Goal: Task Accomplishment & Management: Manage account settings

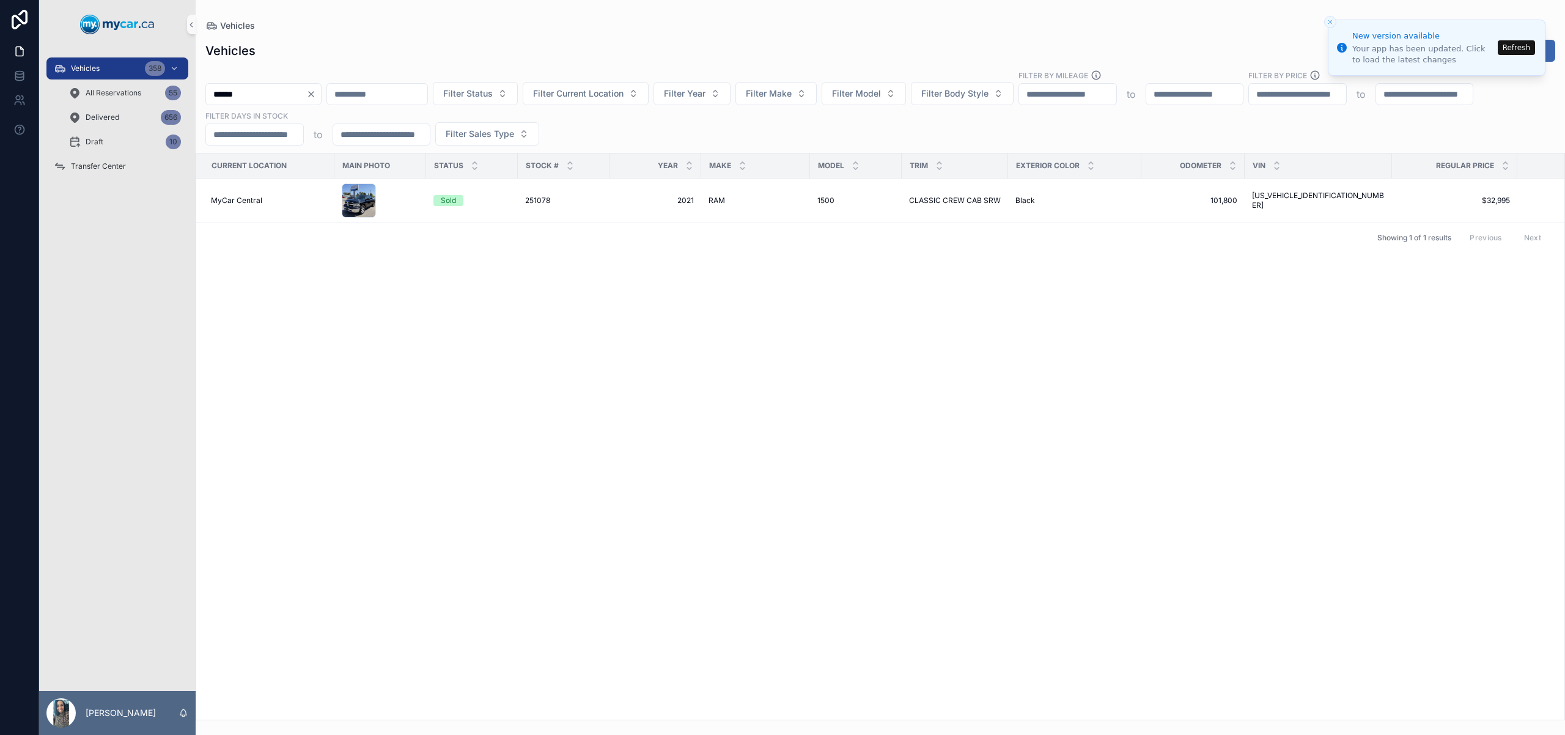
click at [253, 95] on input "******" at bounding box center [256, 94] width 100 height 17
paste input "scrollable content"
type input "******"
click at [789, 188] on div "GMC GMC" at bounding box center [756, 193] width 94 height 10
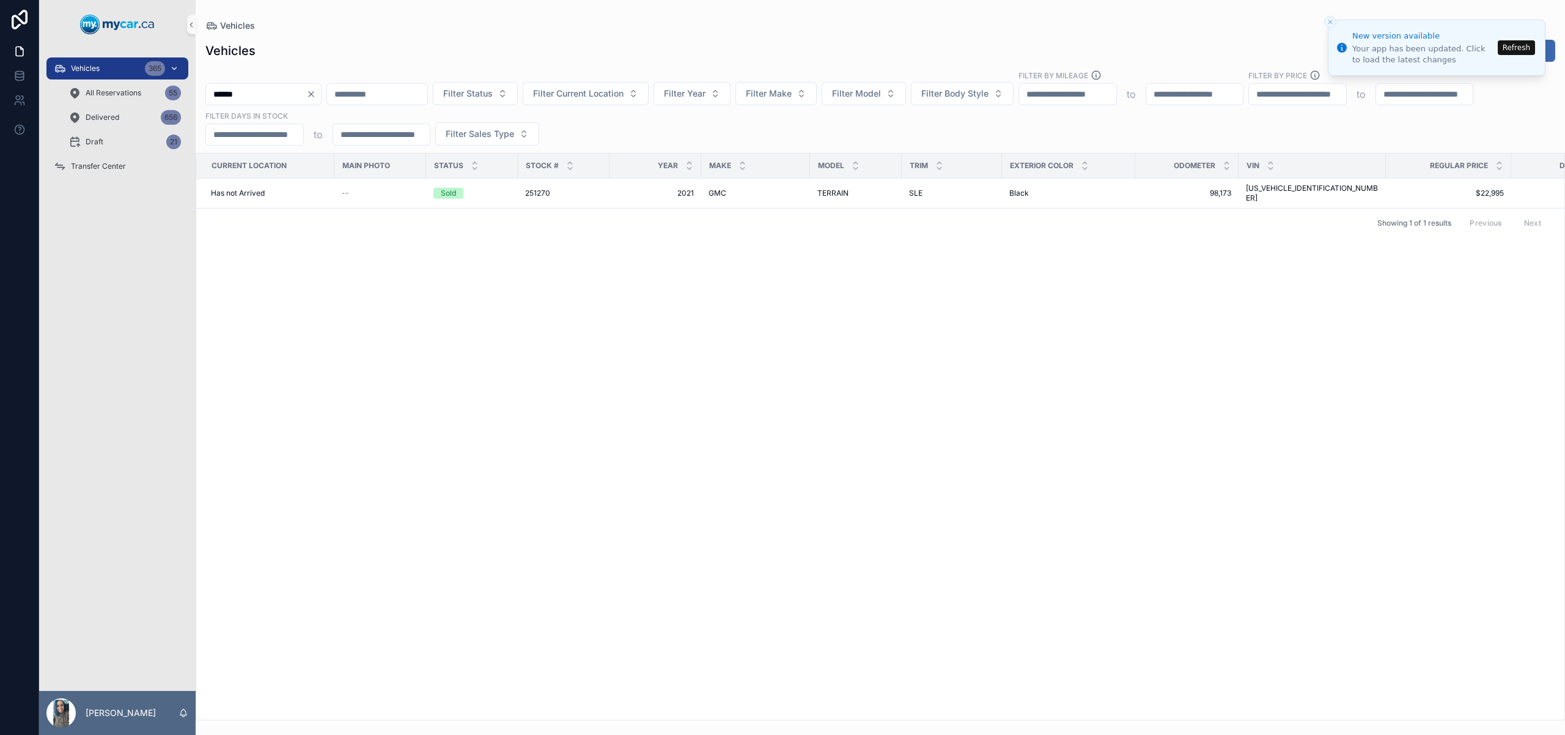
click at [135, 72] on div "Vehicles 365" at bounding box center [117, 69] width 127 height 20
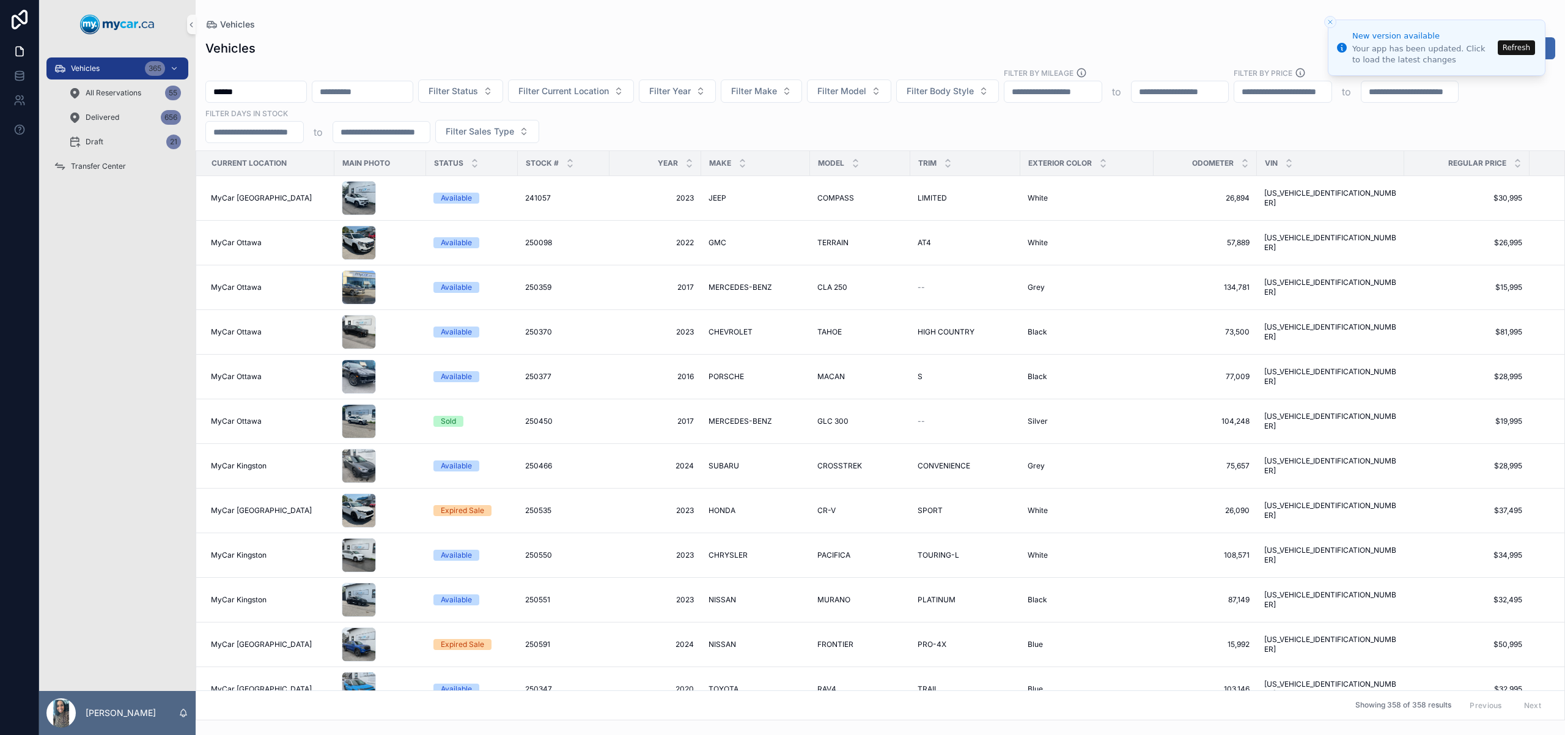
click at [306, 89] on input "******" at bounding box center [256, 91] width 100 height 17
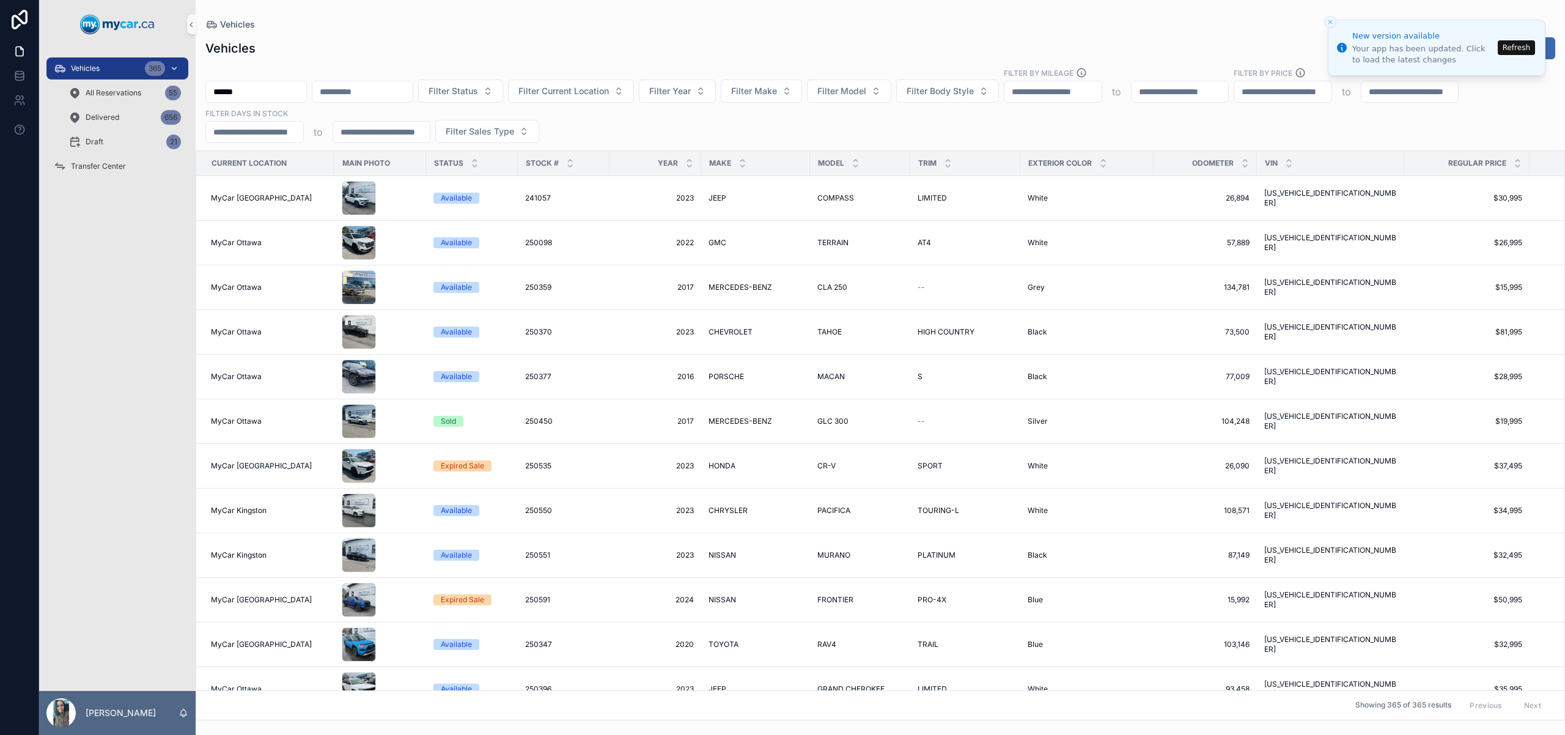
drag, startPoint x: 303, startPoint y: 92, endPoint x: 165, endPoint y: 77, distance: 139.0
click at [163, 79] on div "Vehicles 365 All Reservations 55 Delivered 656 Draft 21 Transfer Center Nasia E…" at bounding box center [802, 367] width 1526 height 735
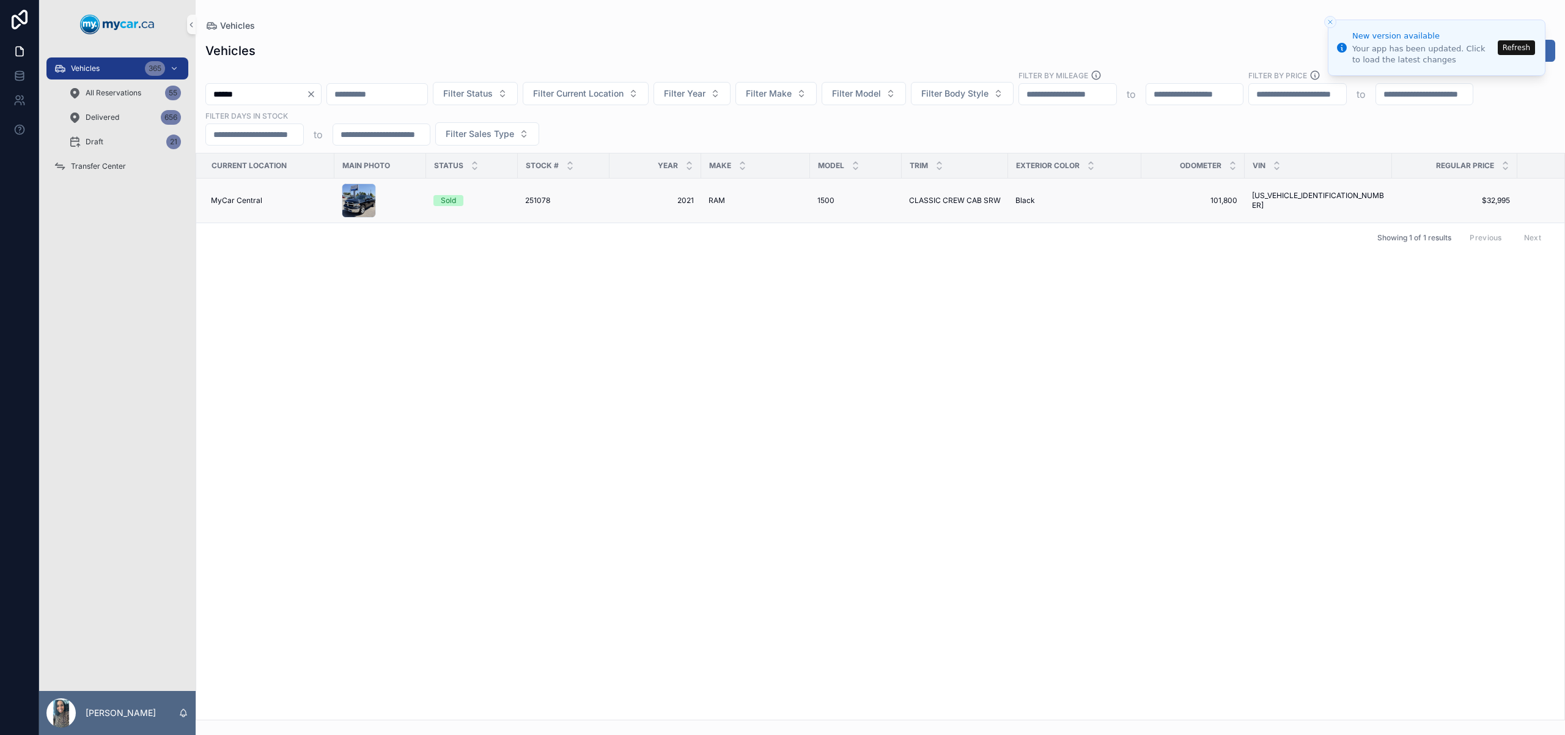
type input "******"
click at [867, 206] on td "1500 1500" at bounding box center [856, 201] width 92 height 45
click at [876, 200] on div "1500 1500" at bounding box center [855, 201] width 77 height 10
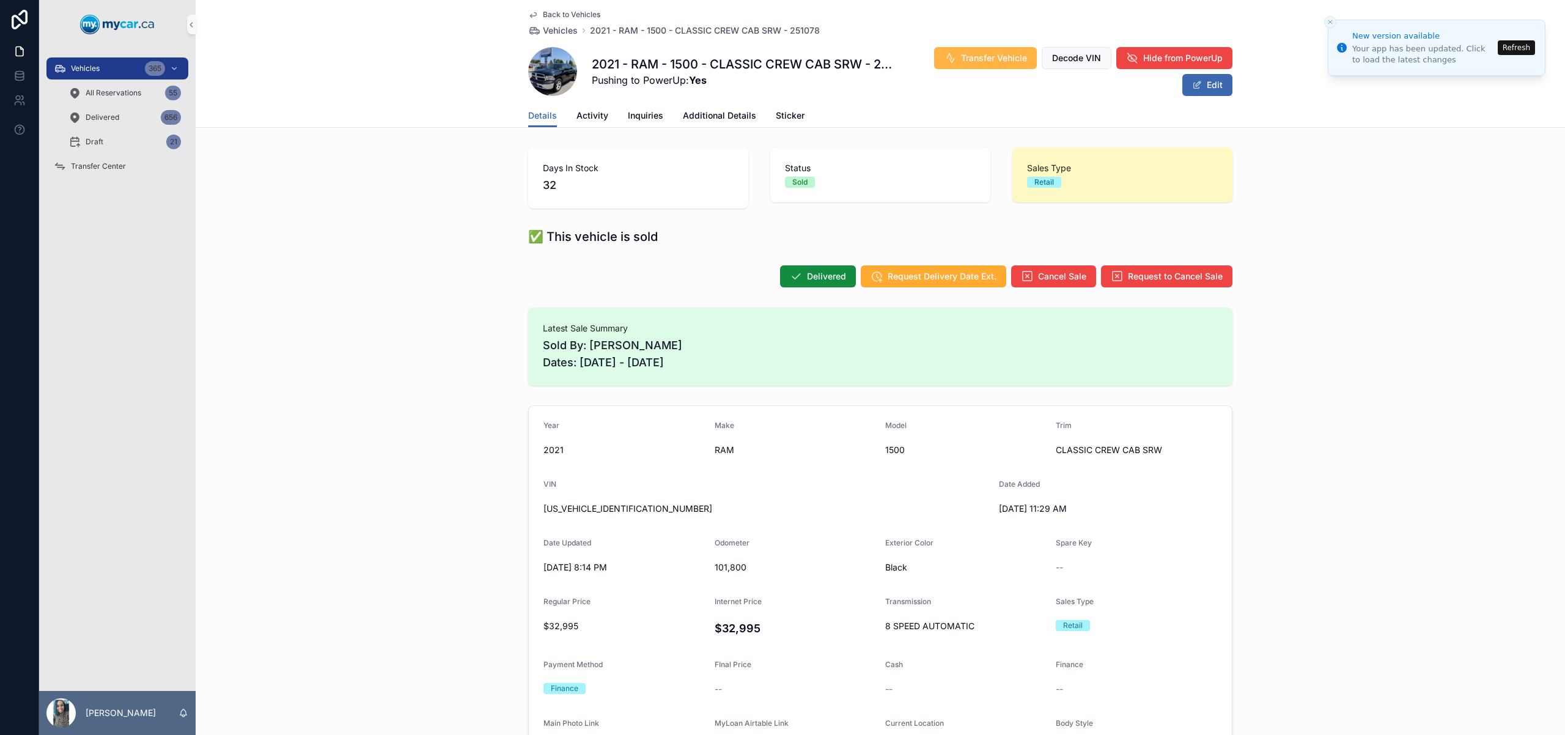
click at [971, 51] on button "Transfer Vehicle" at bounding box center [985, 58] width 103 height 22
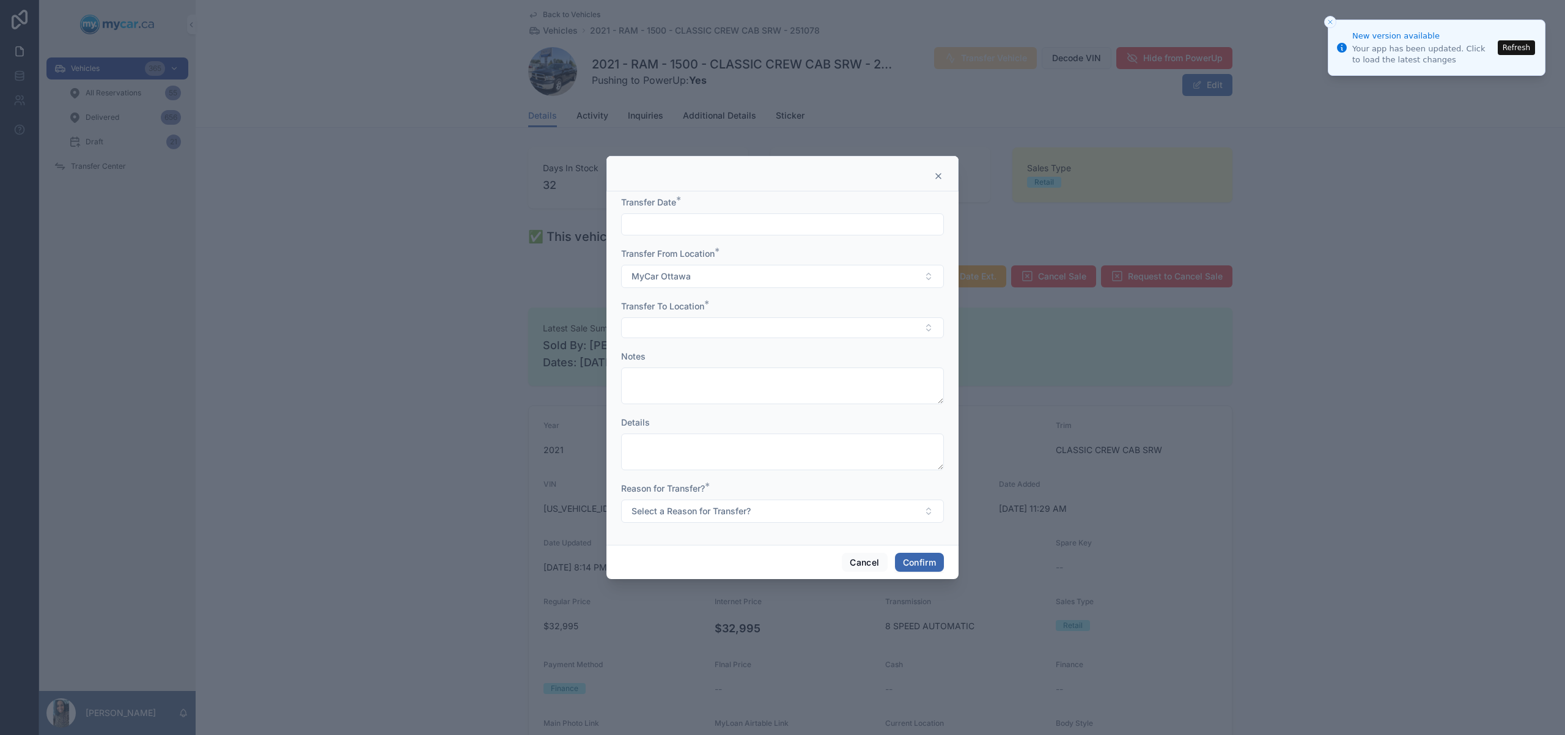
click at [753, 226] on input "text" at bounding box center [783, 224] width 322 height 17
click at [807, 350] on button "11" at bounding box center [804, 353] width 22 height 22
type input "*********"
click at [644, 320] on button "Select Button" at bounding box center [782, 327] width 323 height 21
click at [698, 273] on button "MyCar Ottawa" at bounding box center [782, 276] width 323 height 23
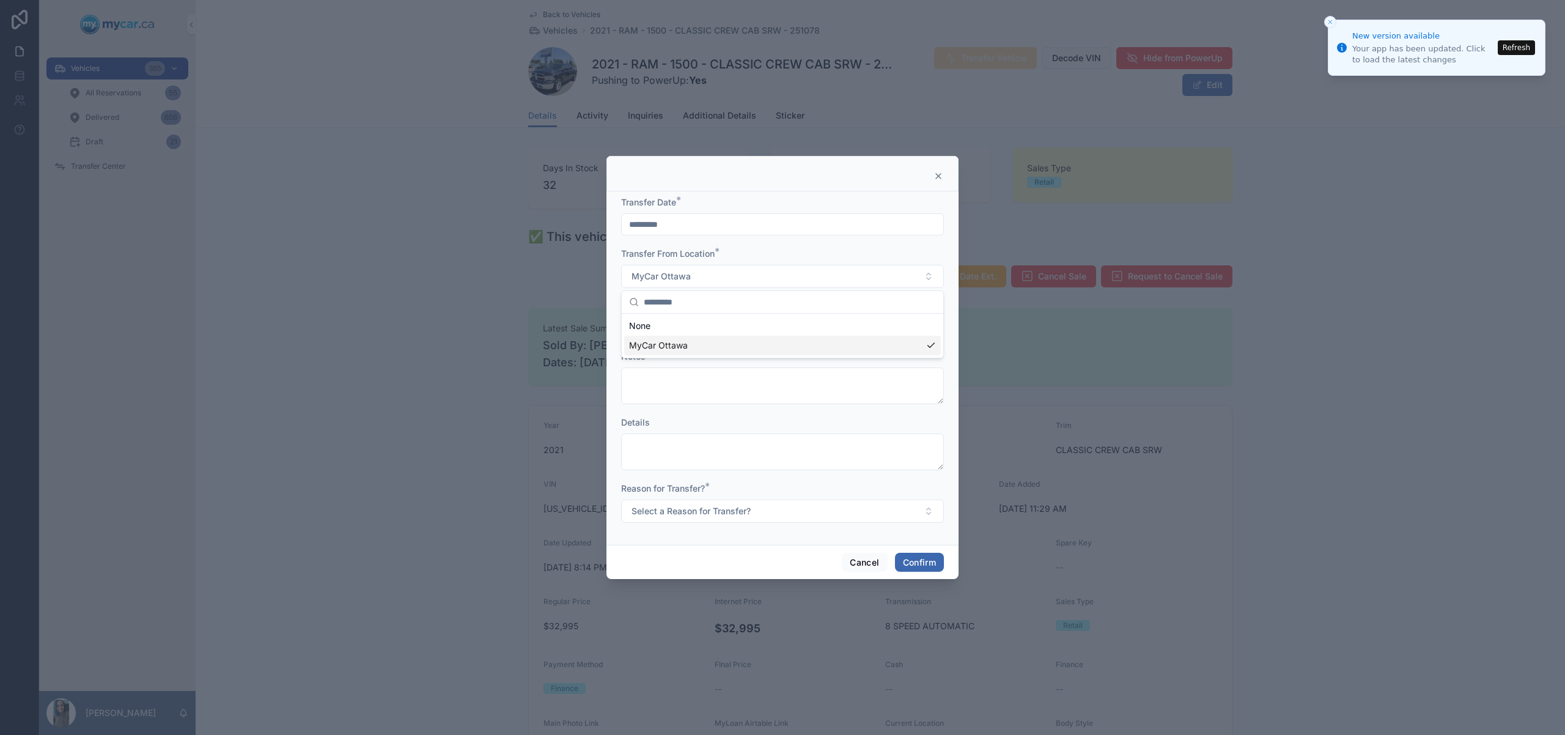
click at [756, 404] on form "Transfer Date * ********* Transfer From Location * MyCar Ottawa Transfer To Loc…" at bounding box center [782, 365] width 323 height 339
click at [869, 564] on button "Cancel" at bounding box center [864, 563] width 45 height 20
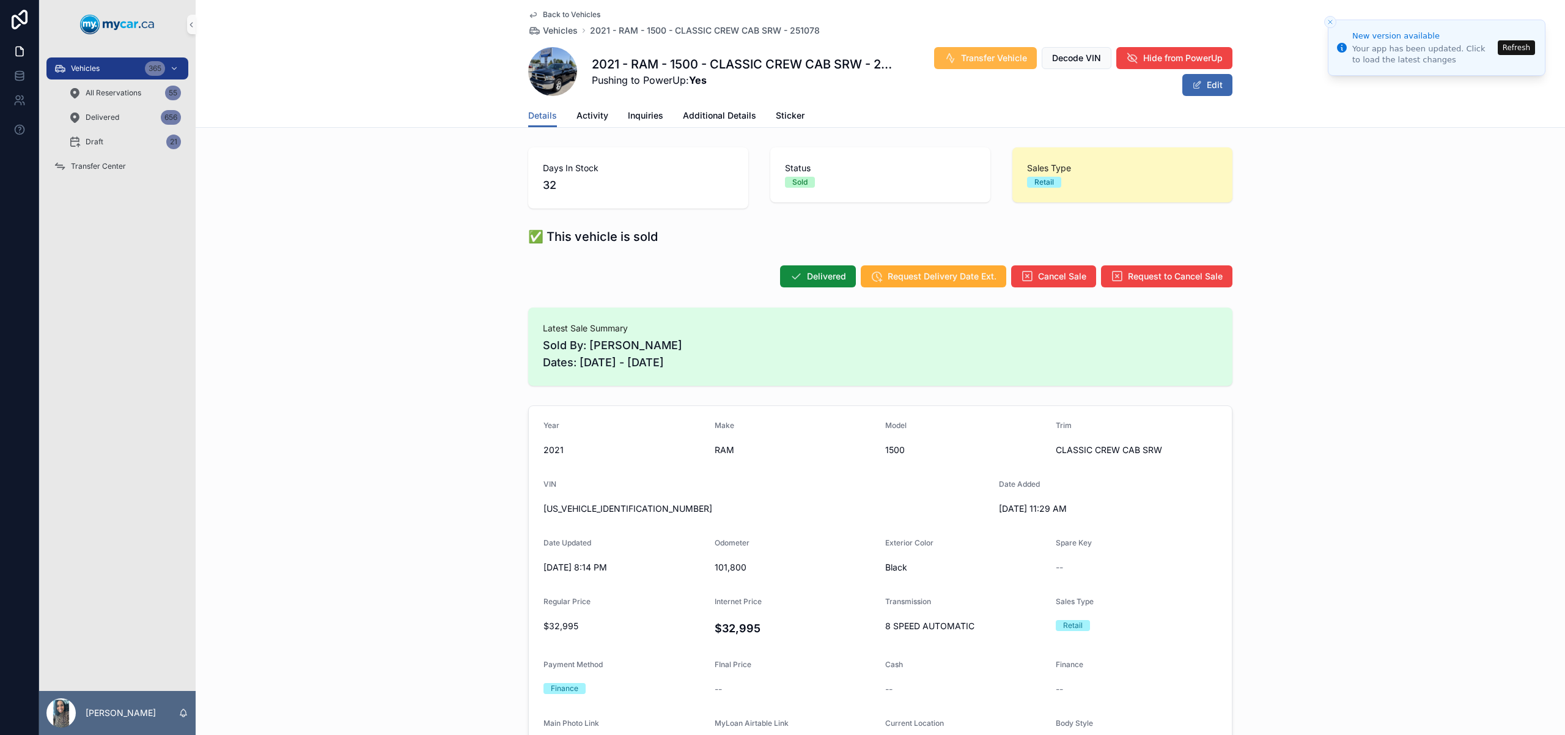
click at [955, 67] on button "Transfer Vehicle" at bounding box center [985, 58] width 103 height 22
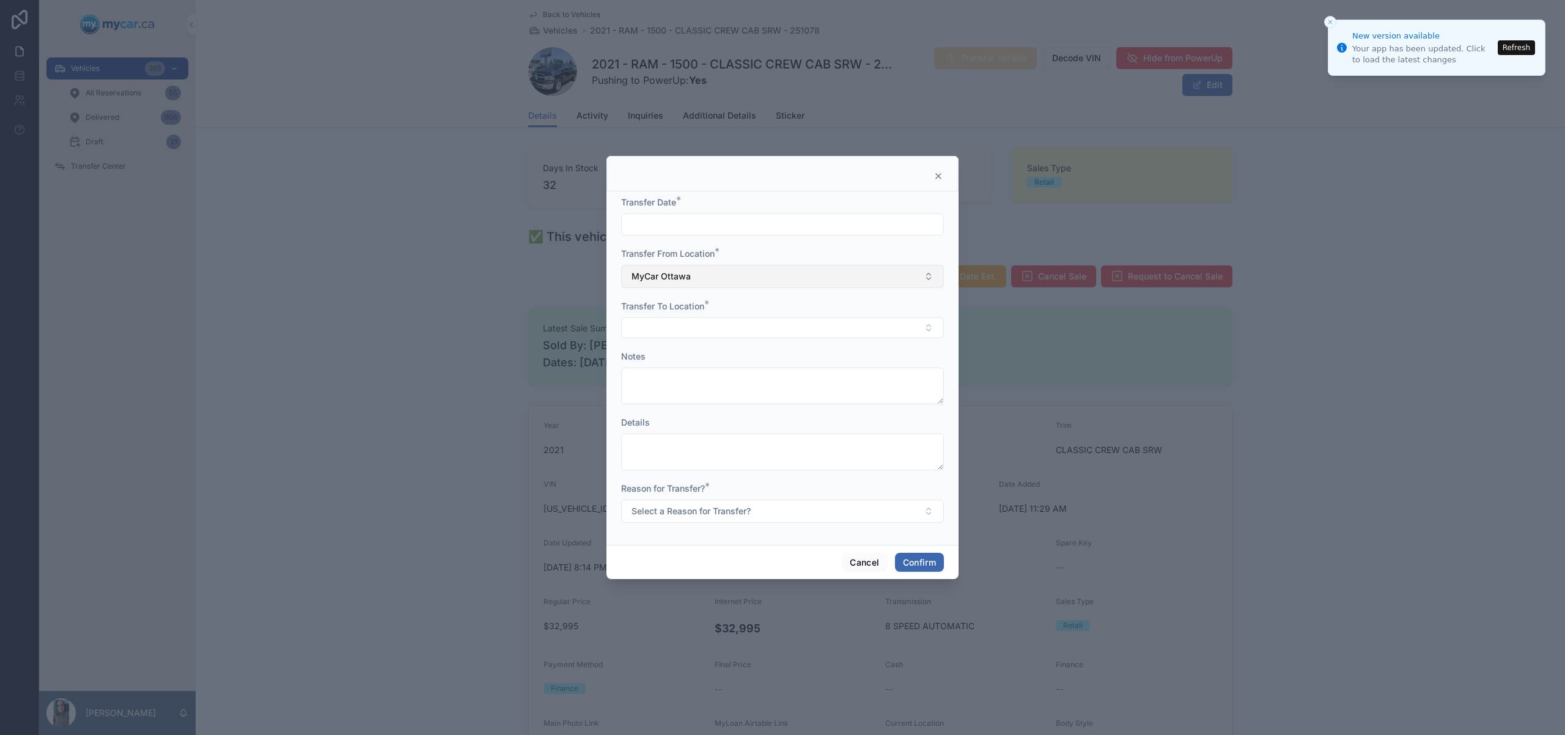
click at [776, 280] on button "MyCar Ottawa" at bounding box center [782, 276] width 323 height 23
click at [760, 328] on div "None" at bounding box center [782, 326] width 317 height 20
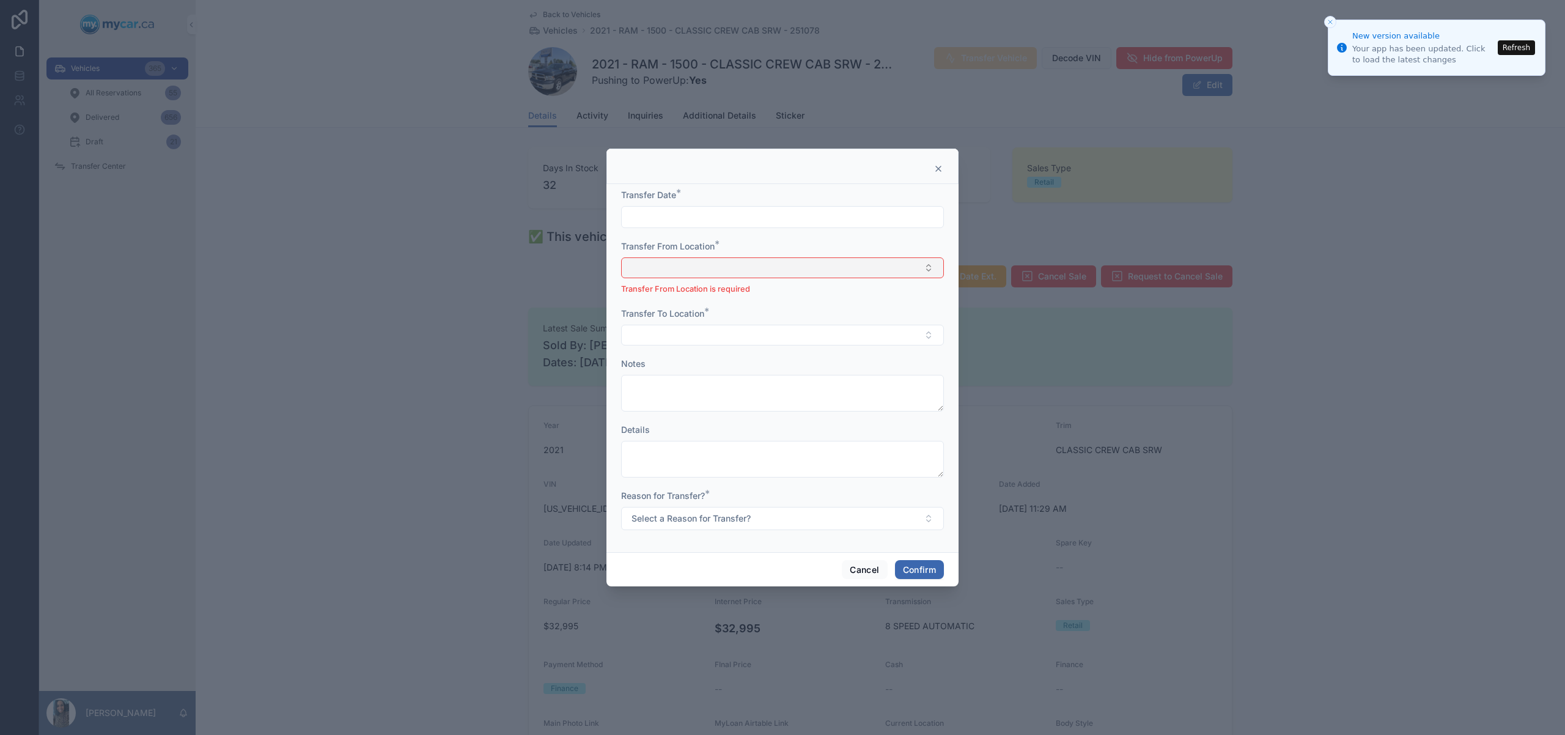
click at [779, 263] on button "Select Button" at bounding box center [782, 267] width 323 height 21
click at [886, 210] on input "text" at bounding box center [783, 216] width 322 height 17
click at [933, 165] on icon at bounding box center [938, 169] width 10 height 10
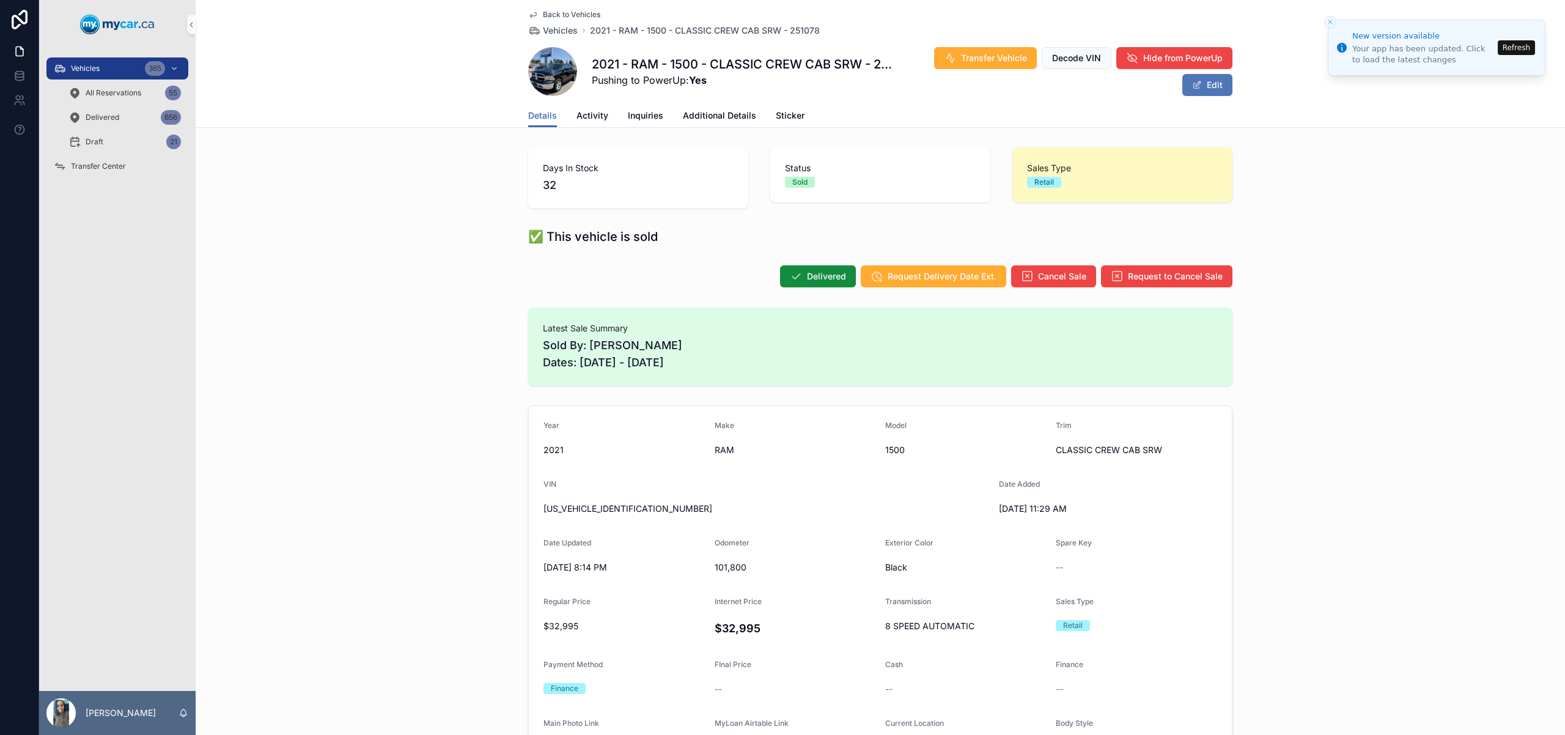
click at [1194, 89] on span "scrollable content" at bounding box center [1197, 85] width 10 height 10
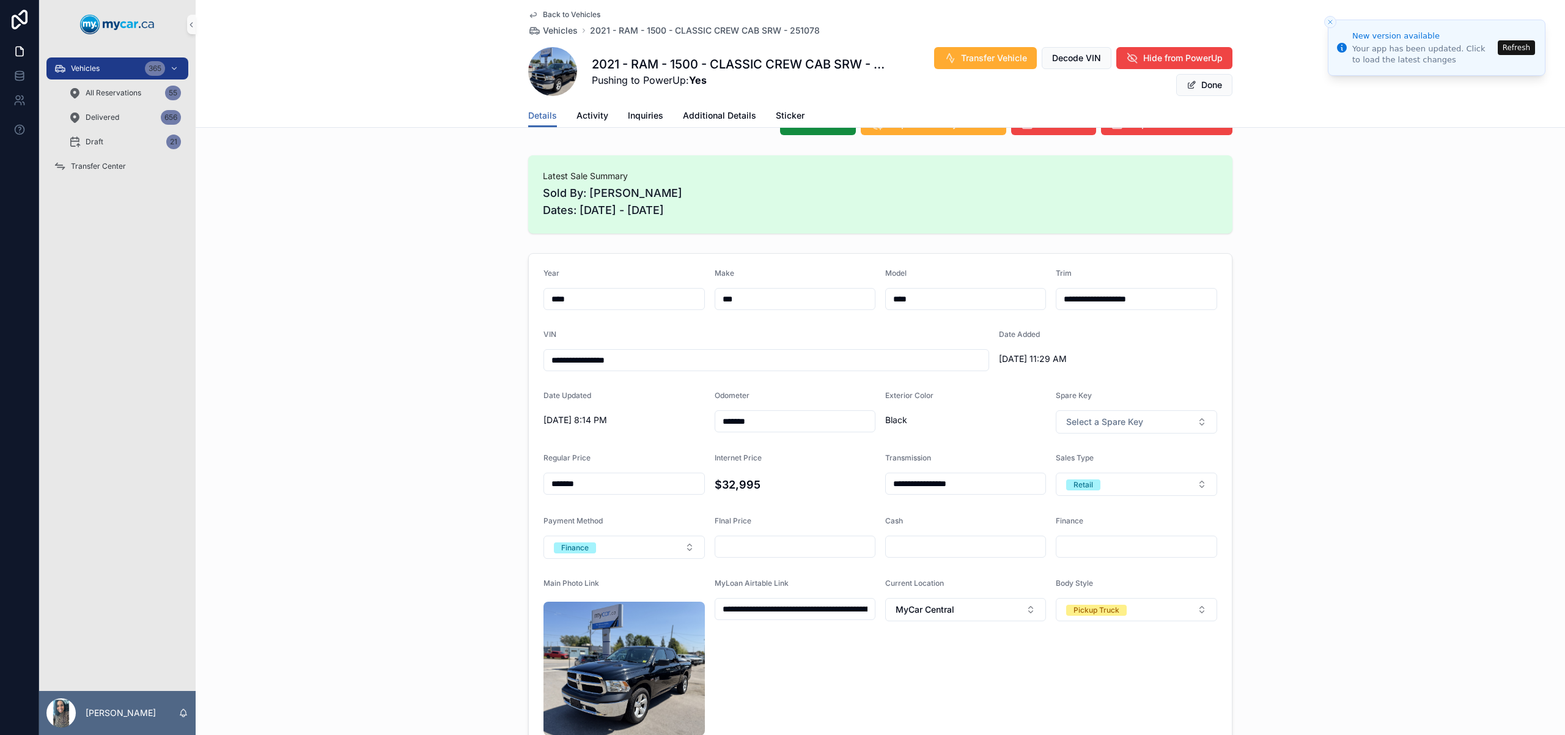
scroll to position [380, 0]
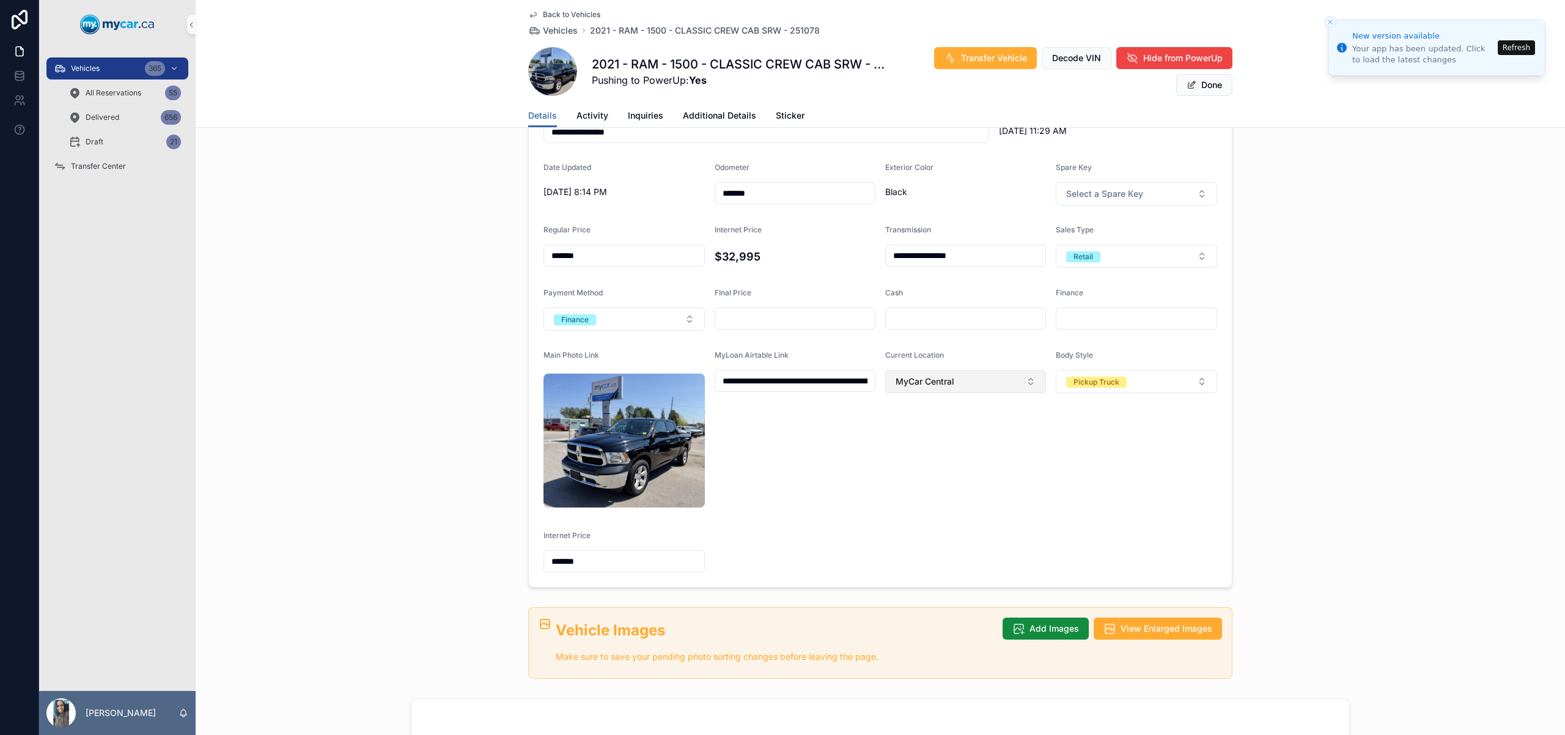
click at [944, 375] on span "MyCar Central" at bounding box center [925, 381] width 59 height 12
click at [982, 503] on div "MyCar Central" at bounding box center [961, 509] width 155 height 20
click at [1203, 83] on button "Done" at bounding box center [1204, 85] width 56 height 22
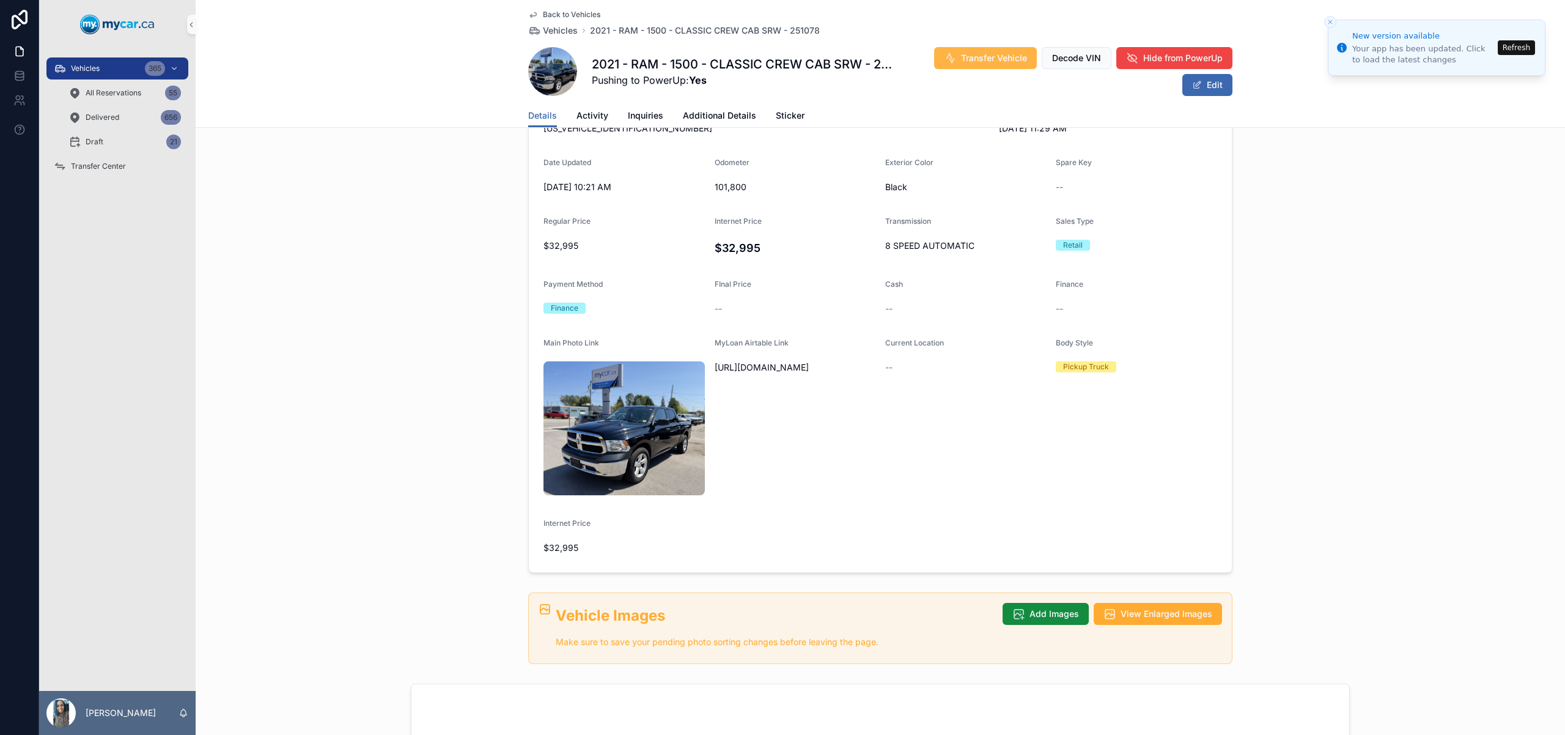
click at [990, 51] on button "Transfer Vehicle" at bounding box center [985, 58] width 103 height 22
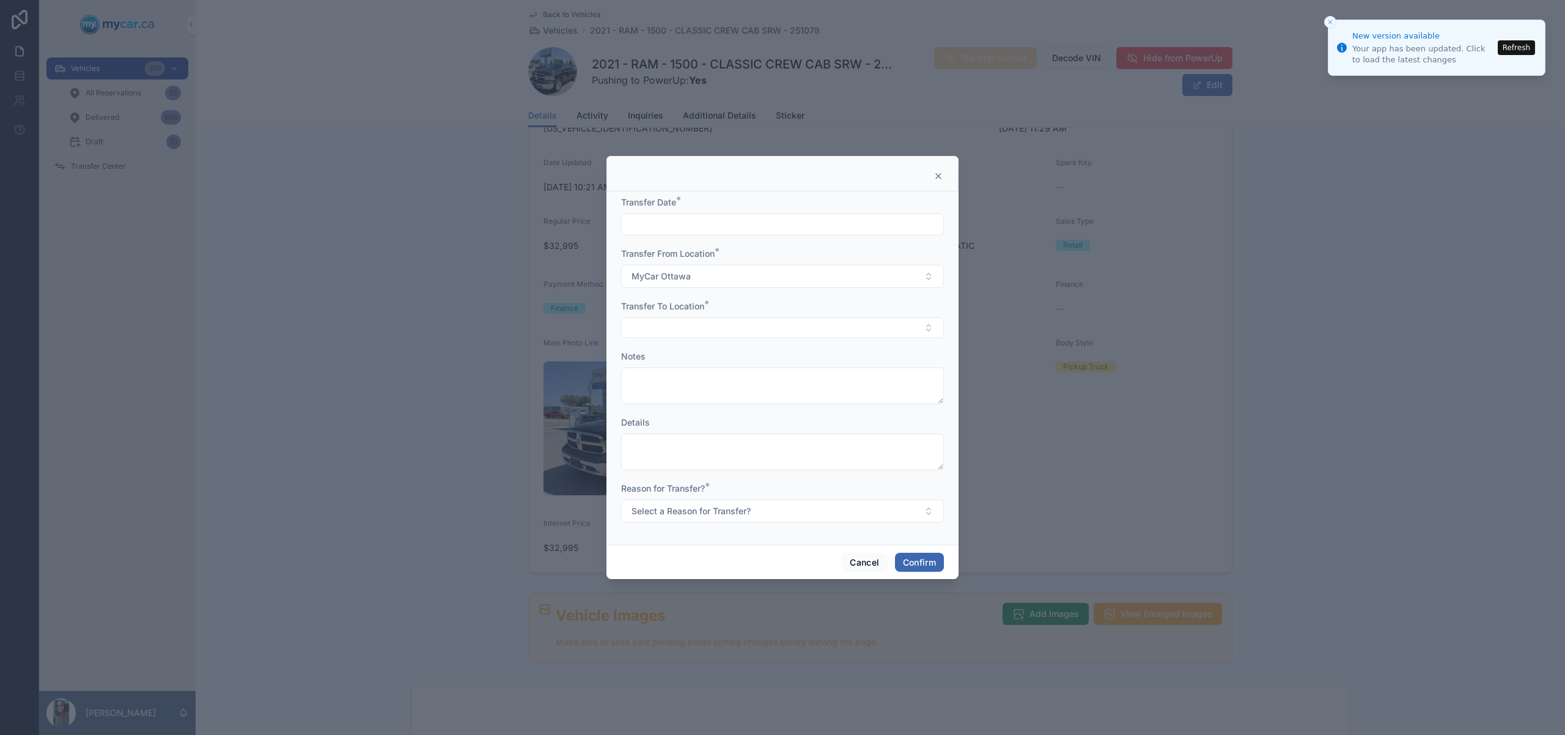
click at [797, 224] on input "text" at bounding box center [783, 224] width 322 height 17
click at [797, 349] on button "11" at bounding box center [804, 353] width 22 height 22
type input "*********"
click at [649, 333] on button "Select Button" at bounding box center [782, 327] width 323 height 21
click at [688, 435] on div "MyCar Central" at bounding box center [782, 435] width 317 height 20
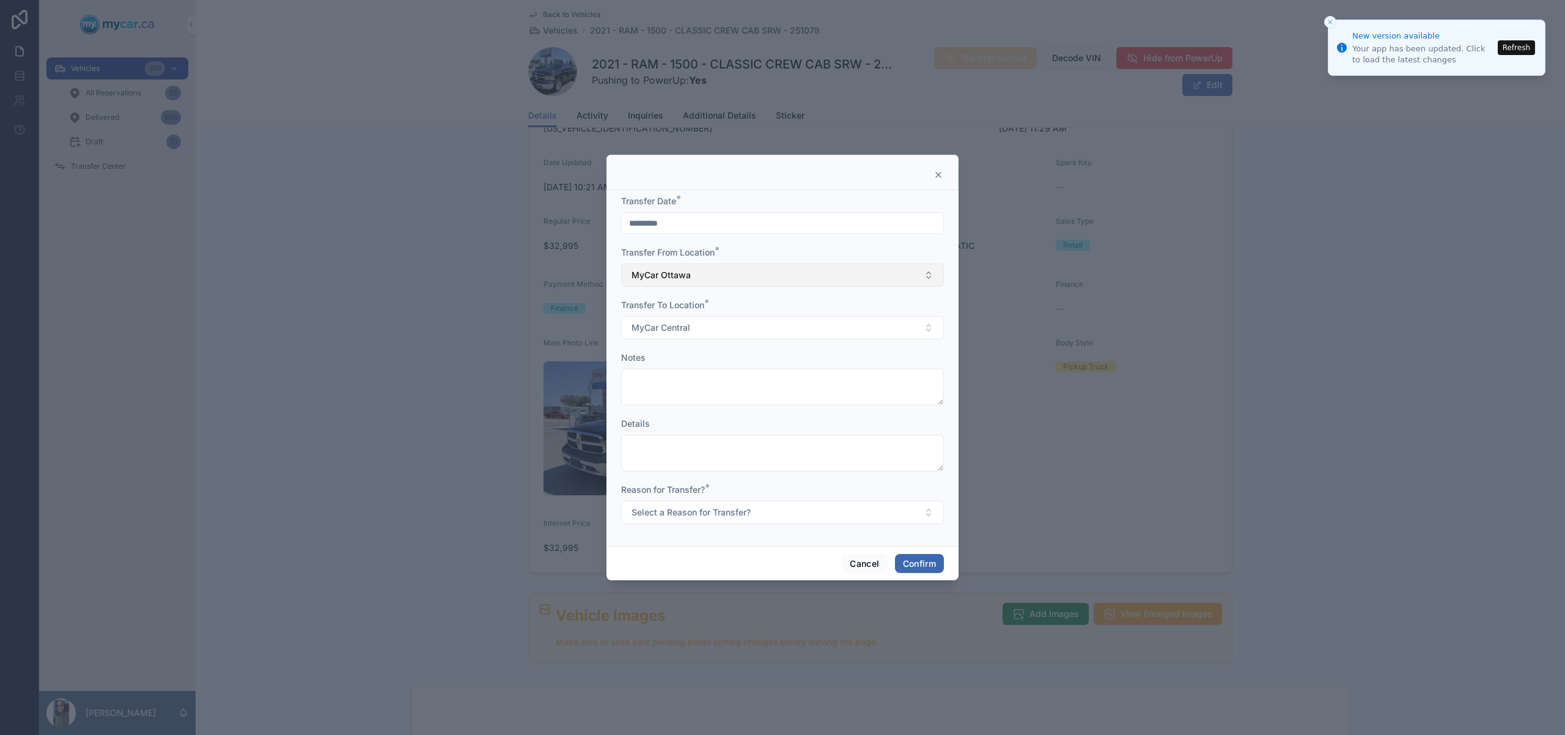
click at [738, 279] on button "MyCar Ottawa" at bounding box center [782, 274] width 323 height 23
click at [790, 249] on div "Transfer From Location *" at bounding box center [782, 252] width 323 height 12
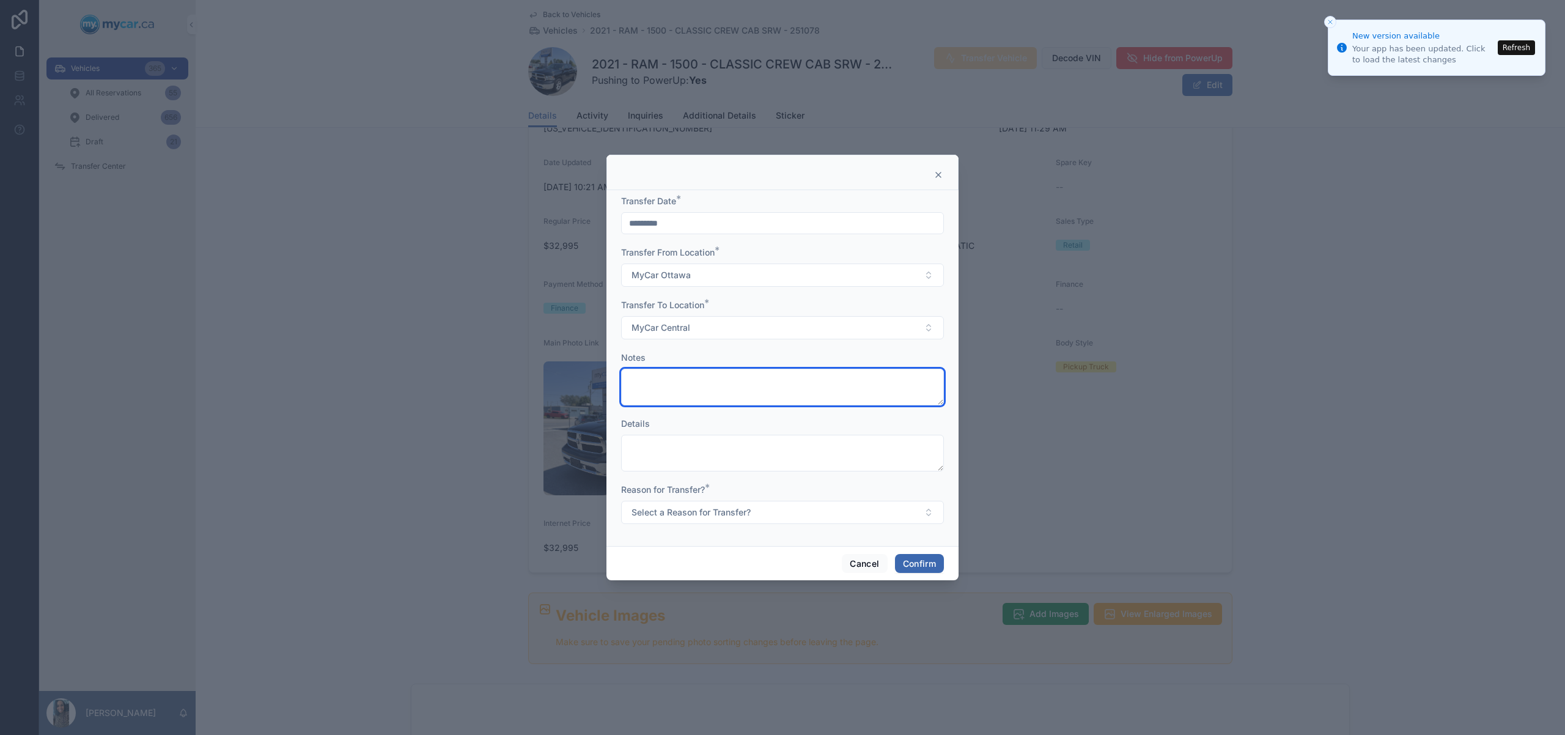
click at [712, 393] on textarea at bounding box center [782, 387] width 323 height 37
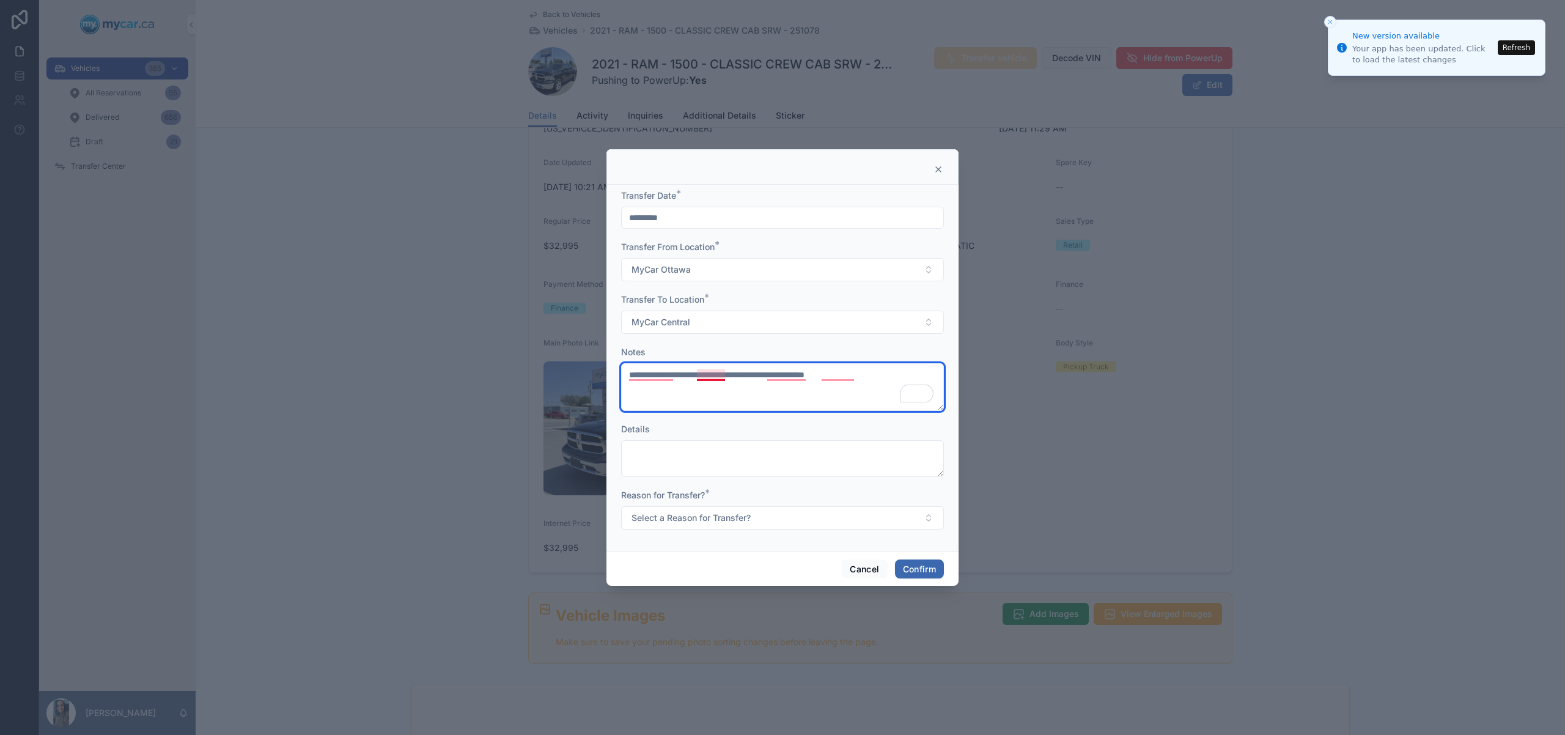
click at [712, 375] on textarea "**********" at bounding box center [782, 387] width 323 height 48
click at [795, 375] on textarea "**********" at bounding box center [782, 387] width 323 height 48
click at [799, 375] on textarea "**********" at bounding box center [782, 387] width 323 height 48
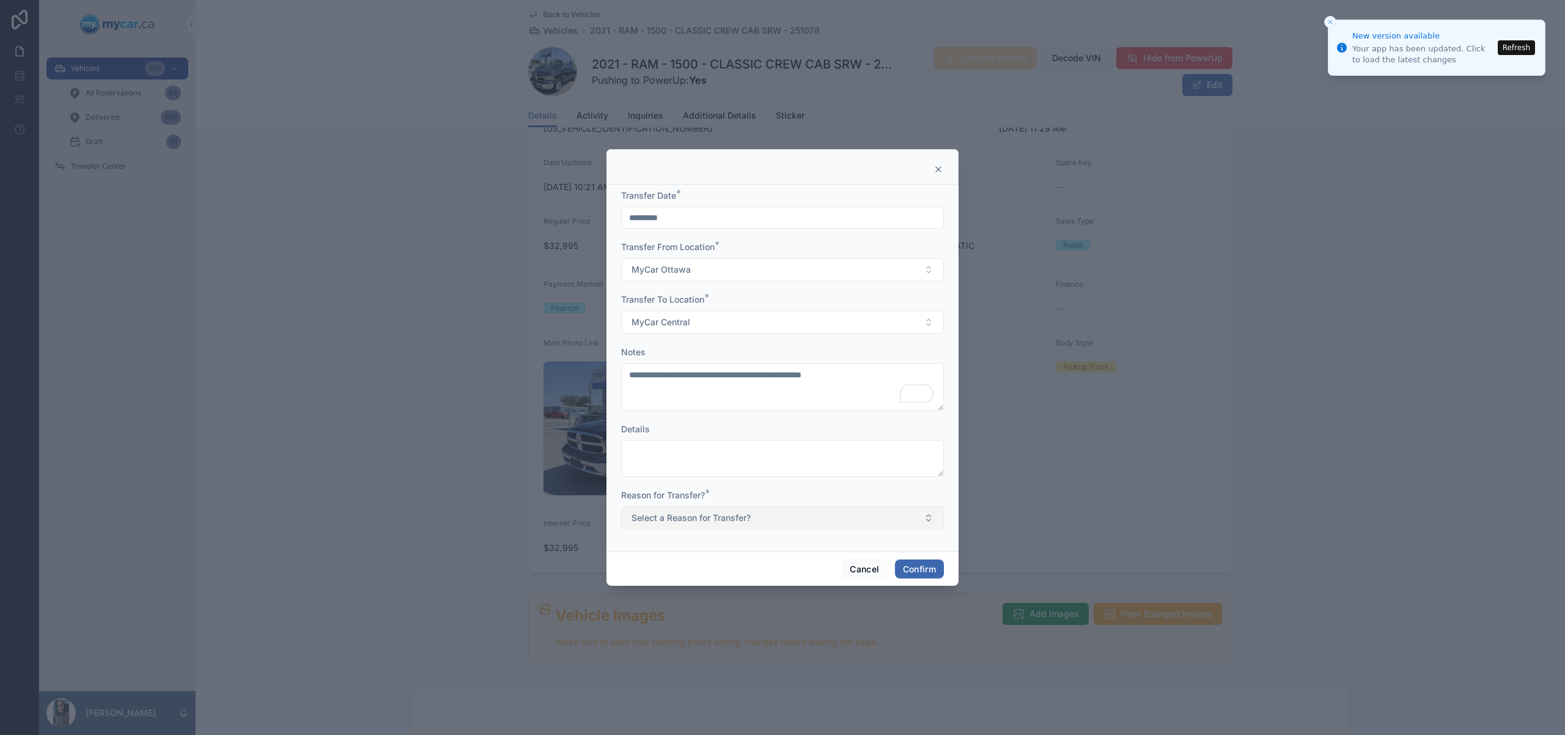
click at [764, 522] on button "Select a Reason for Transfer?" at bounding box center [782, 517] width 323 height 23
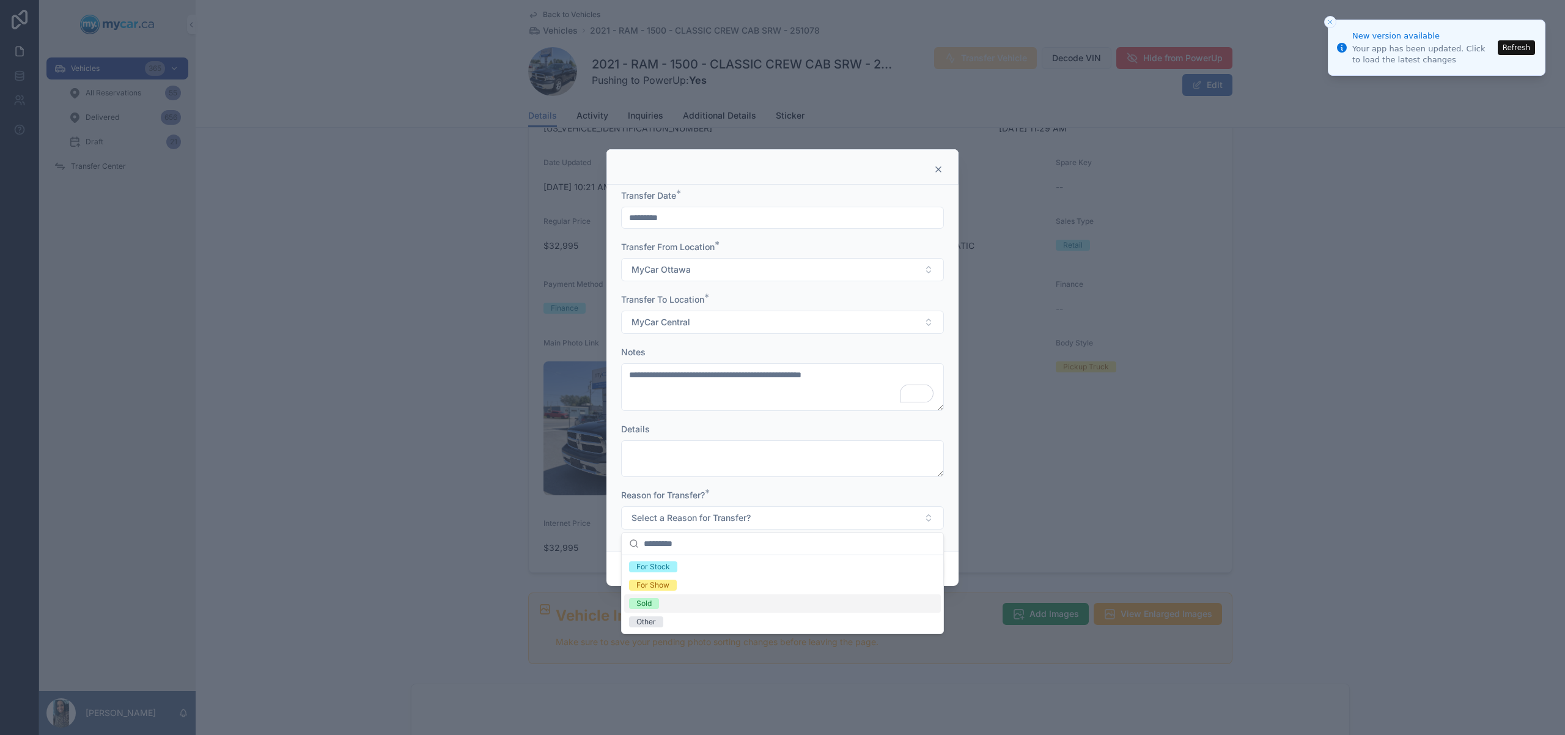
click at [674, 603] on div "Sold" at bounding box center [782, 603] width 317 height 18
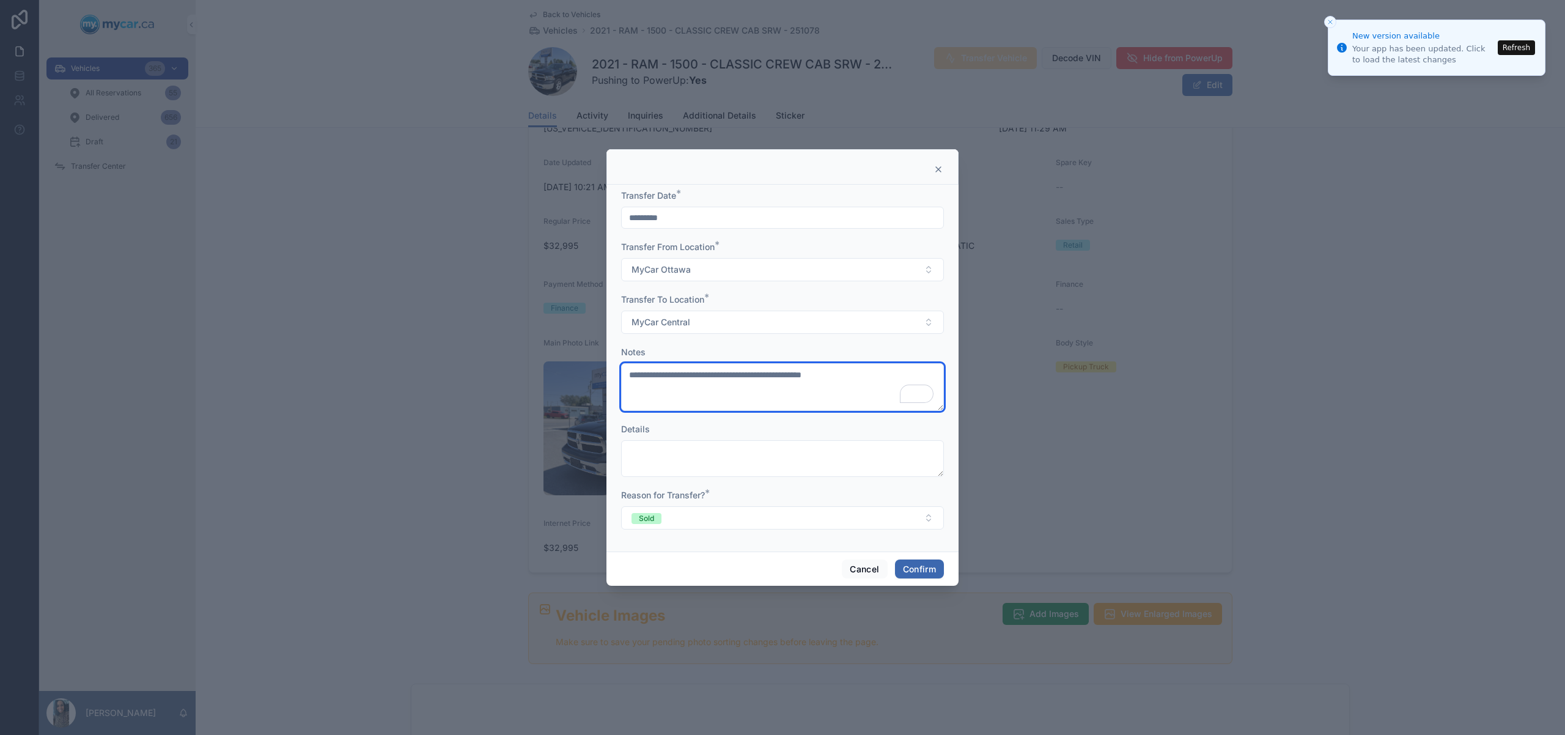
click at [860, 377] on textarea "**********" at bounding box center [782, 387] width 323 height 48
click at [723, 377] on textarea "**********" at bounding box center [782, 387] width 323 height 48
type textarea "**********"
click at [660, 374] on textarea "**********" at bounding box center [782, 387] width 323 height 48
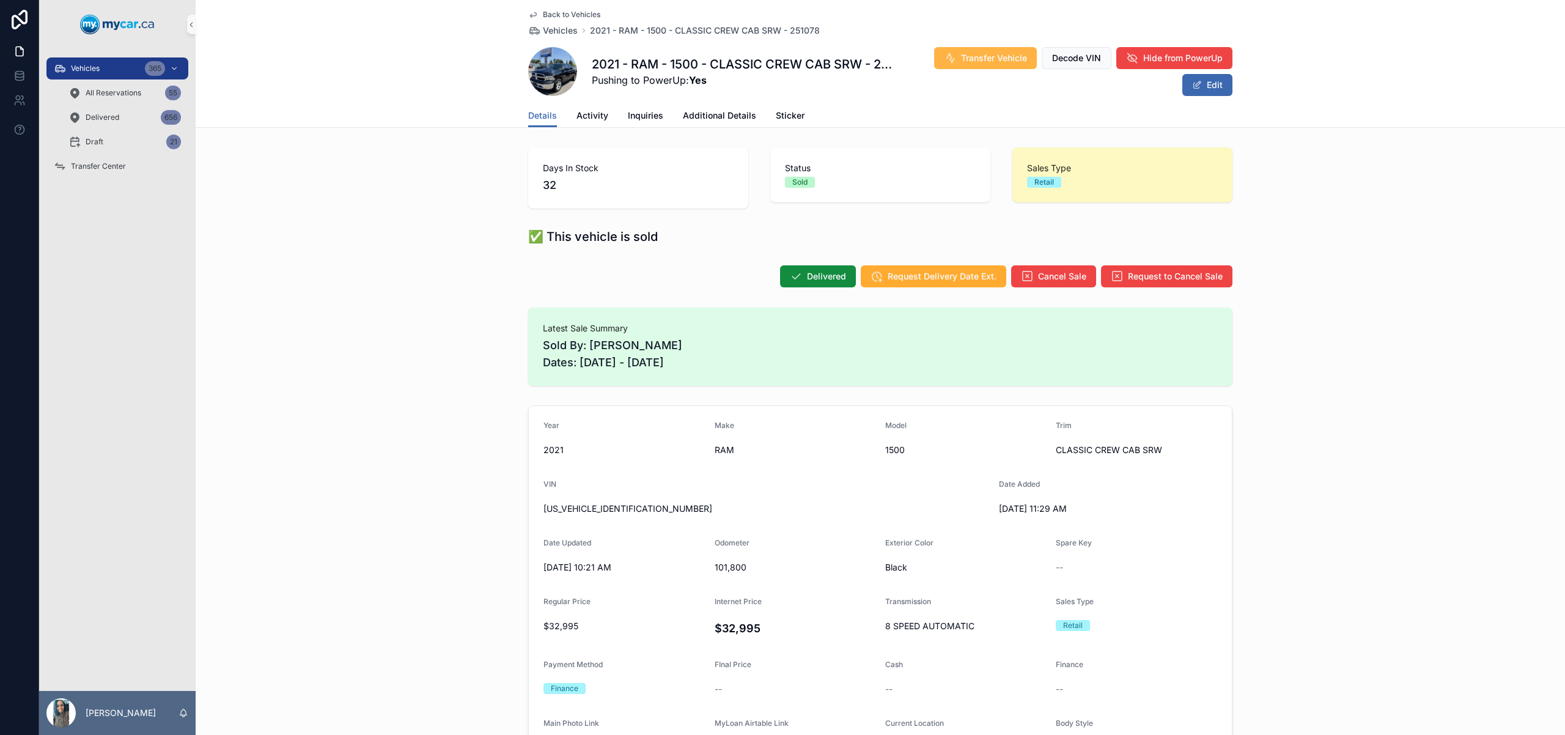
click at [1003, 50] on button "Transfer Vehicle" at bounding box center [985, 58] width 103 height 22
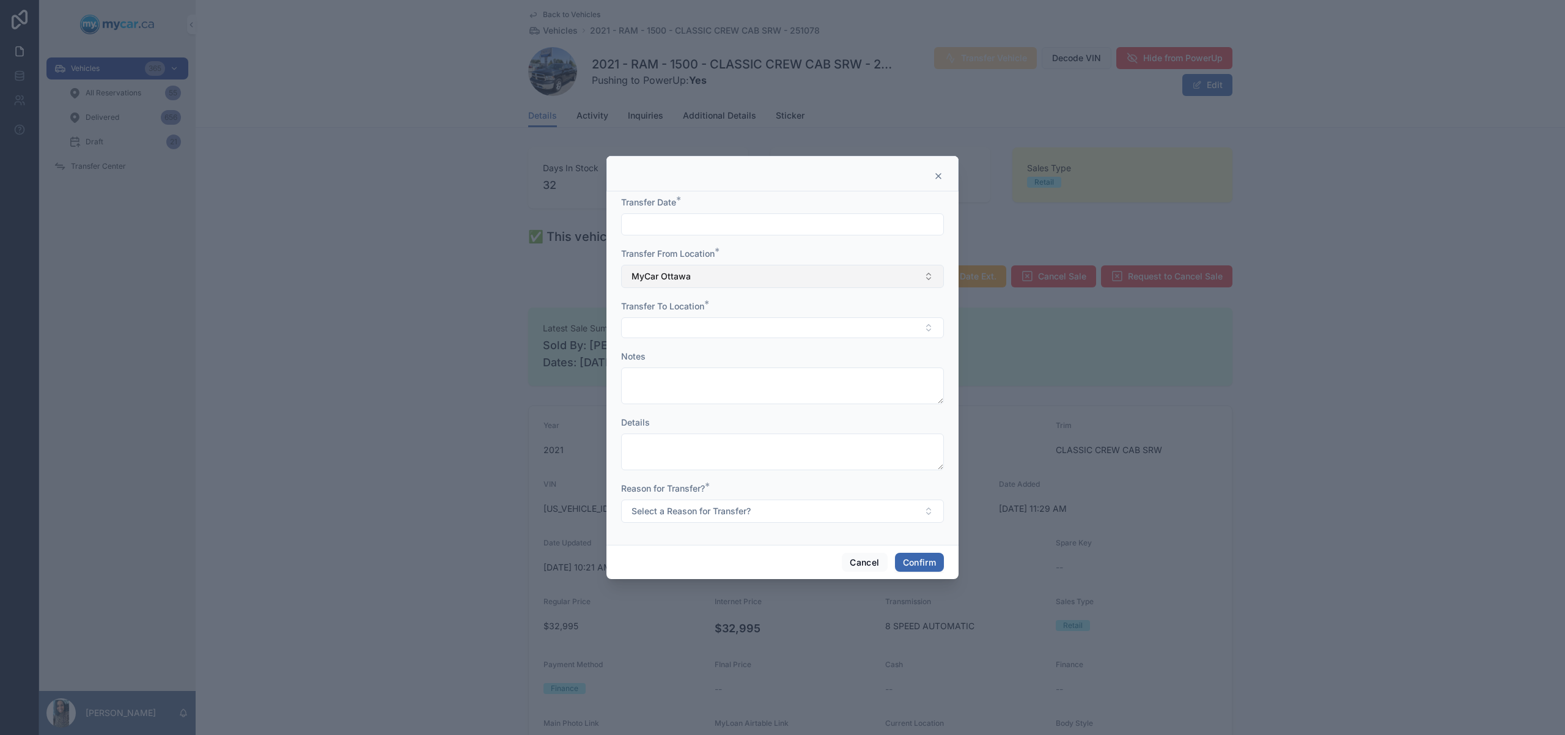
click at [734, 278] on button "MyCar Ottawa" at bounding box center [782, 276] width 323 height 23
click at [721, 303] on input "text" at bounding box center [790, 302] width 292 height 22
click at [702, 324] on div "None" at bounding box center [782, 326] width 317 height 20
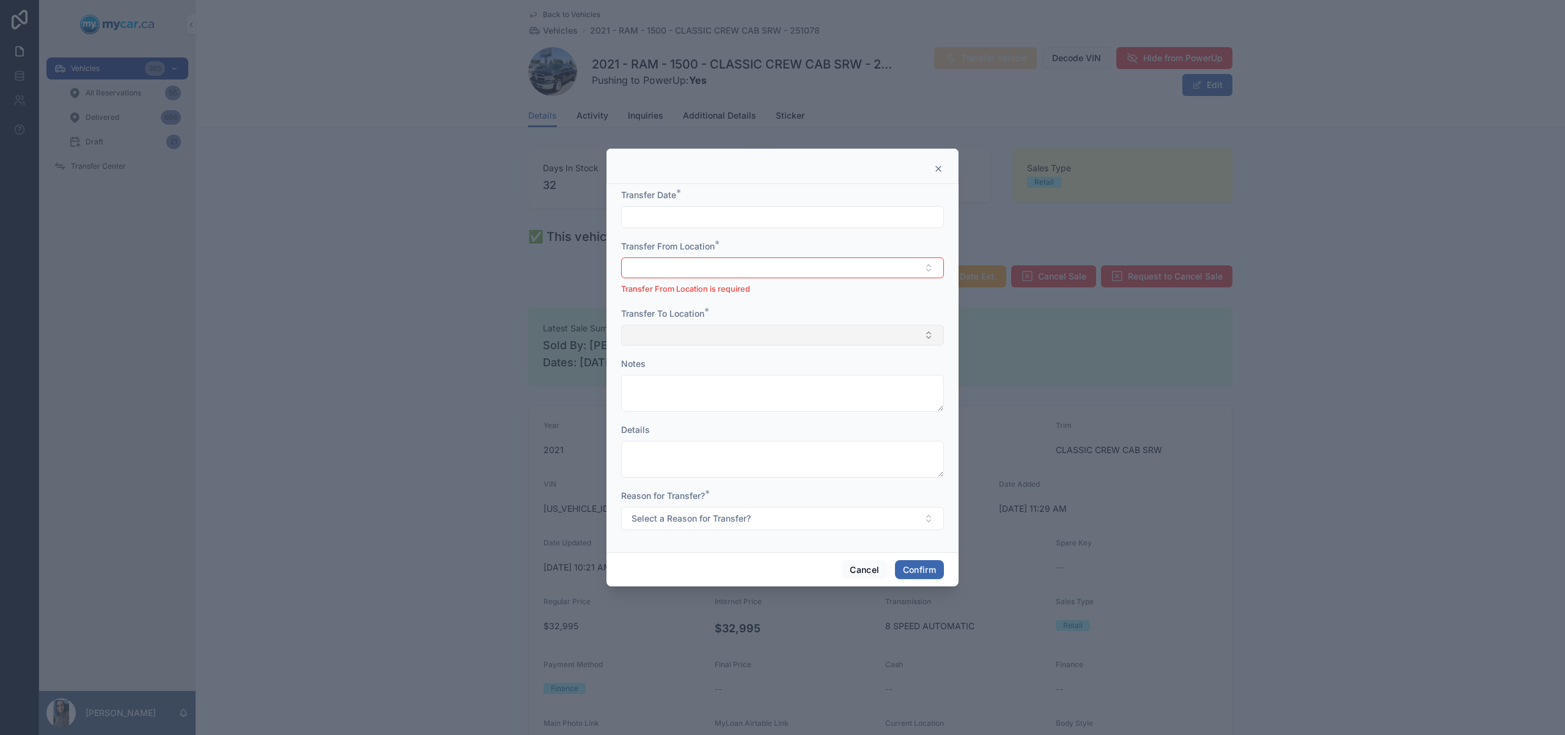
click at [716, 339] on button "Select Button" at bounding box center [782, 335] width 323 height 21
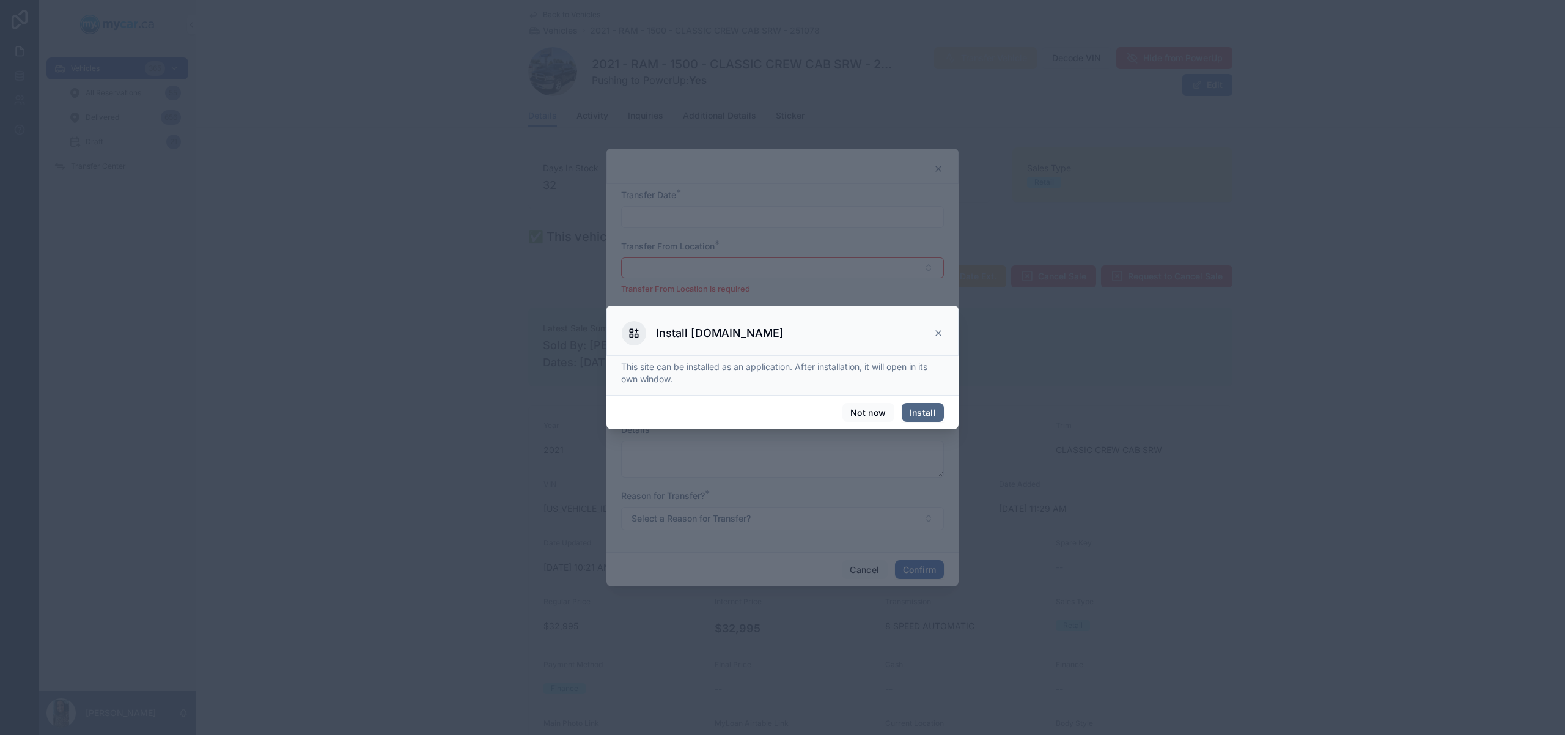
click at [922, 411] on button "Install" at bounding box center [923, 413] width 42 height 20
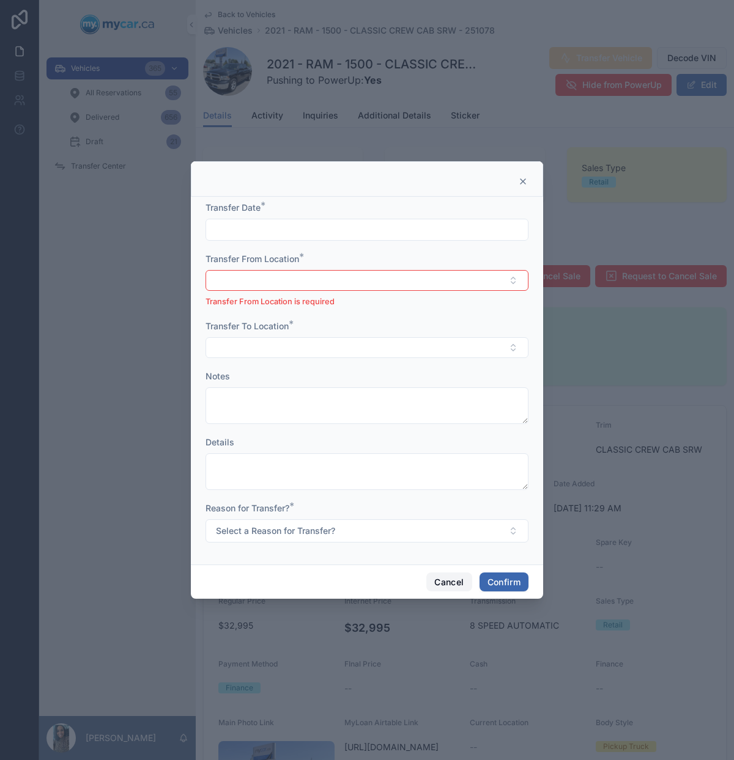
click at [449, 583] on button "Cancel" at bounding box center [448, 583] width 45 height 20
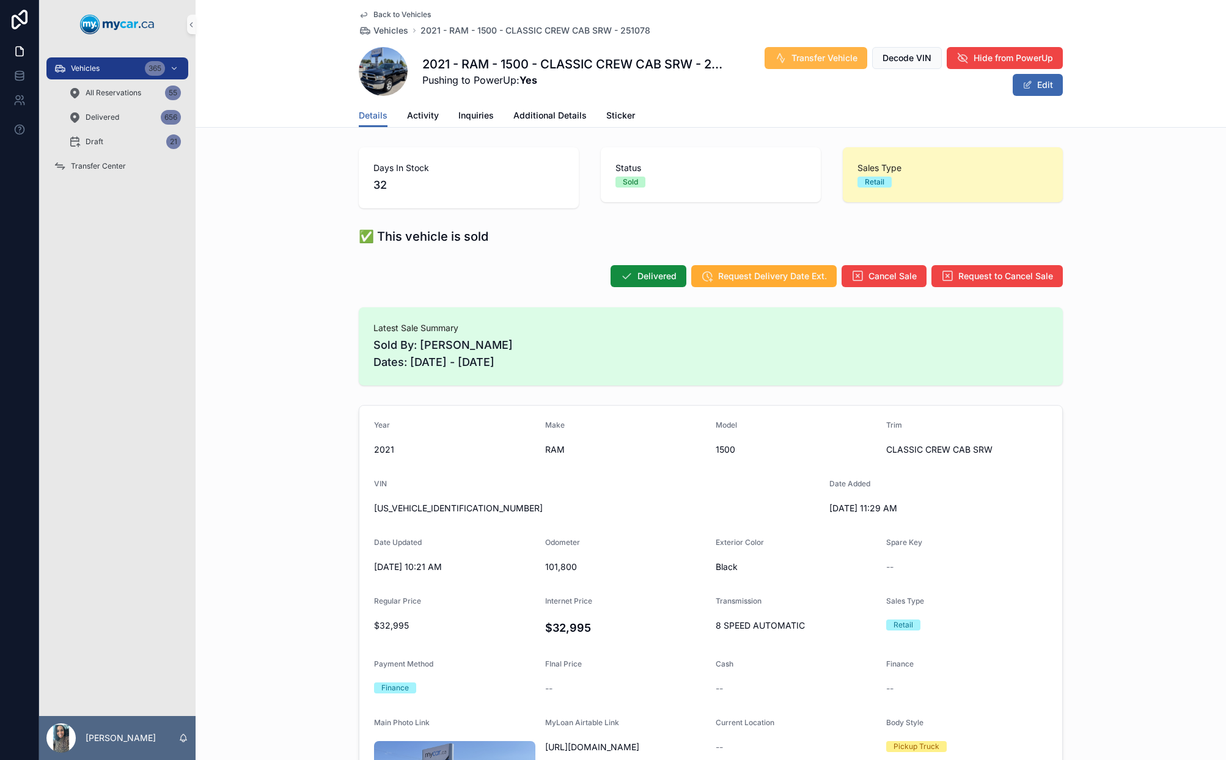
click at [792, 54] on span "Transfer Vehicle" at bounding box center [825, 58] width 66 height 12
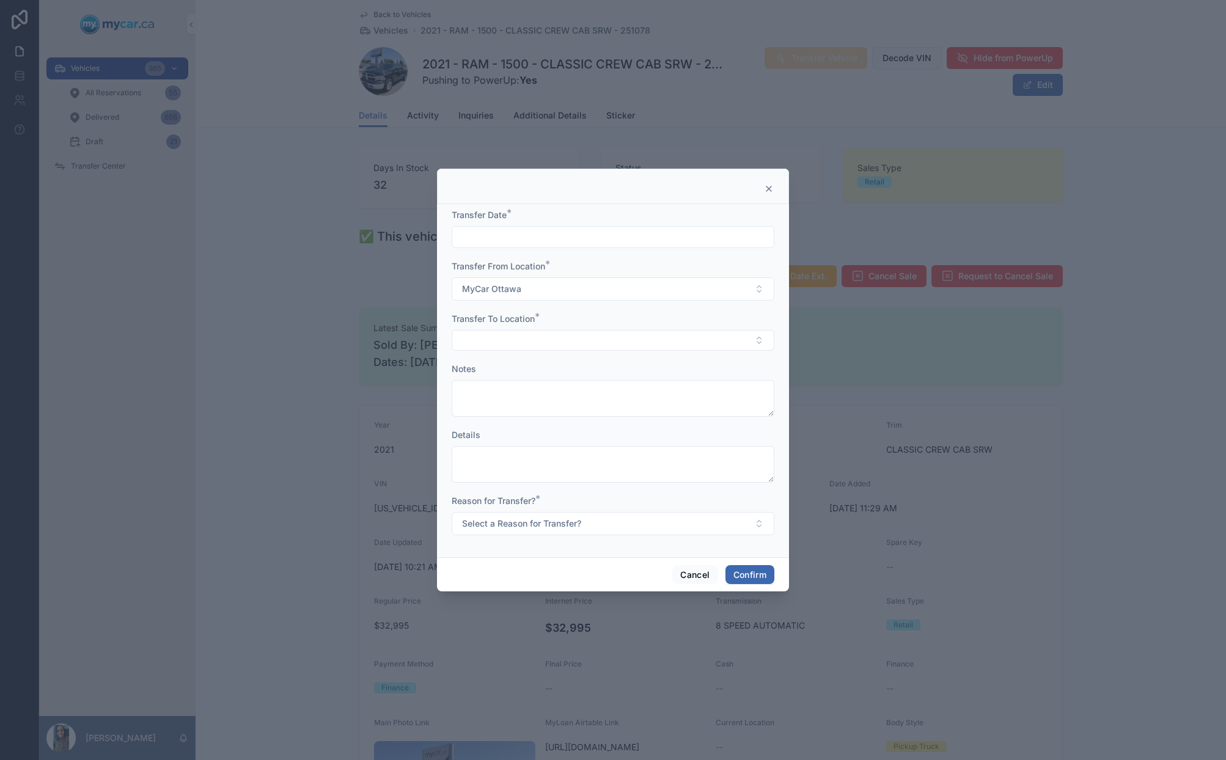
click at [580, 235] on input "text" at bounding box center [613, 237] width 322 height 17
click at [634, 370] on button "11" at bounding box center [635, 366] width 22 height 22
type input "*********"
click at [509, 348] on button "Select Button" at bounding box center [613, 340] width 323 height 21
click at [567, 416] on div "No Location" at bounding box center [613, 409] width 317 height 20
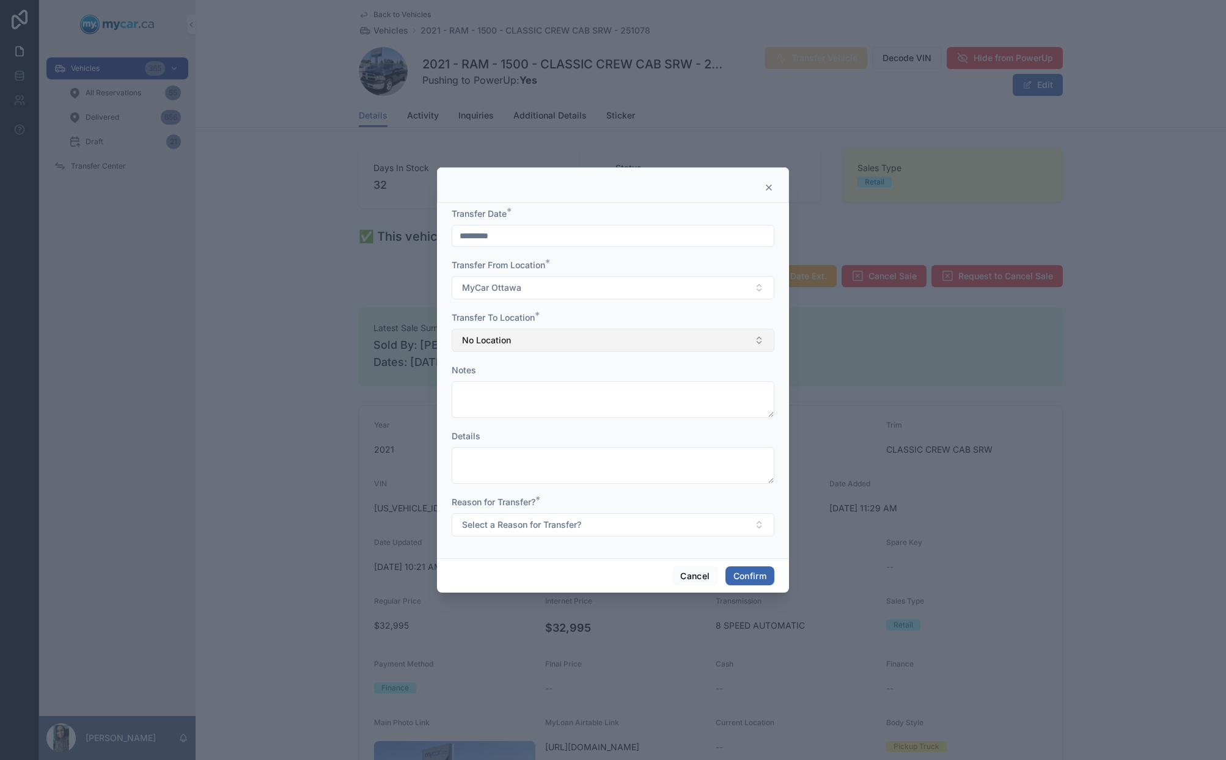
click at [598, 343] on button "No Location" at bounding box center [613, 340] width 323 height 23
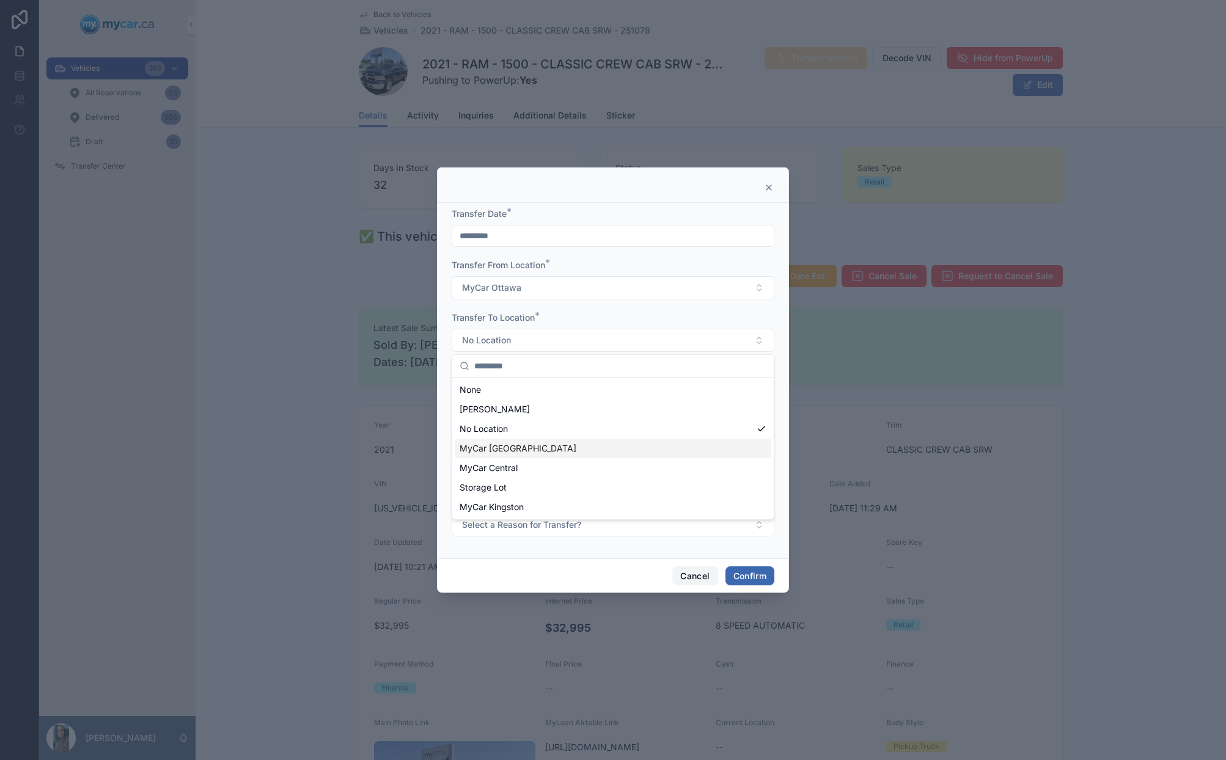
click at [685, 571] on button "Cancel" at bounding box center [694, 577] width 45 height 20
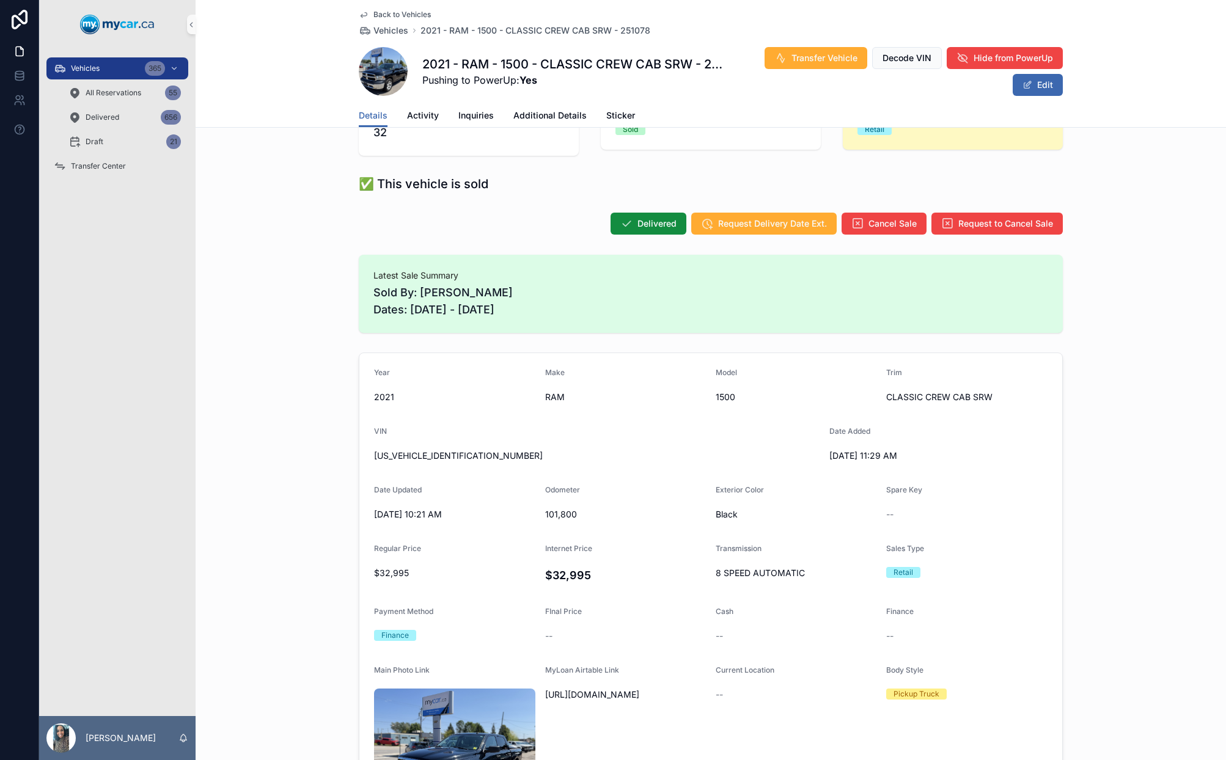
scroll to position [114, 0]
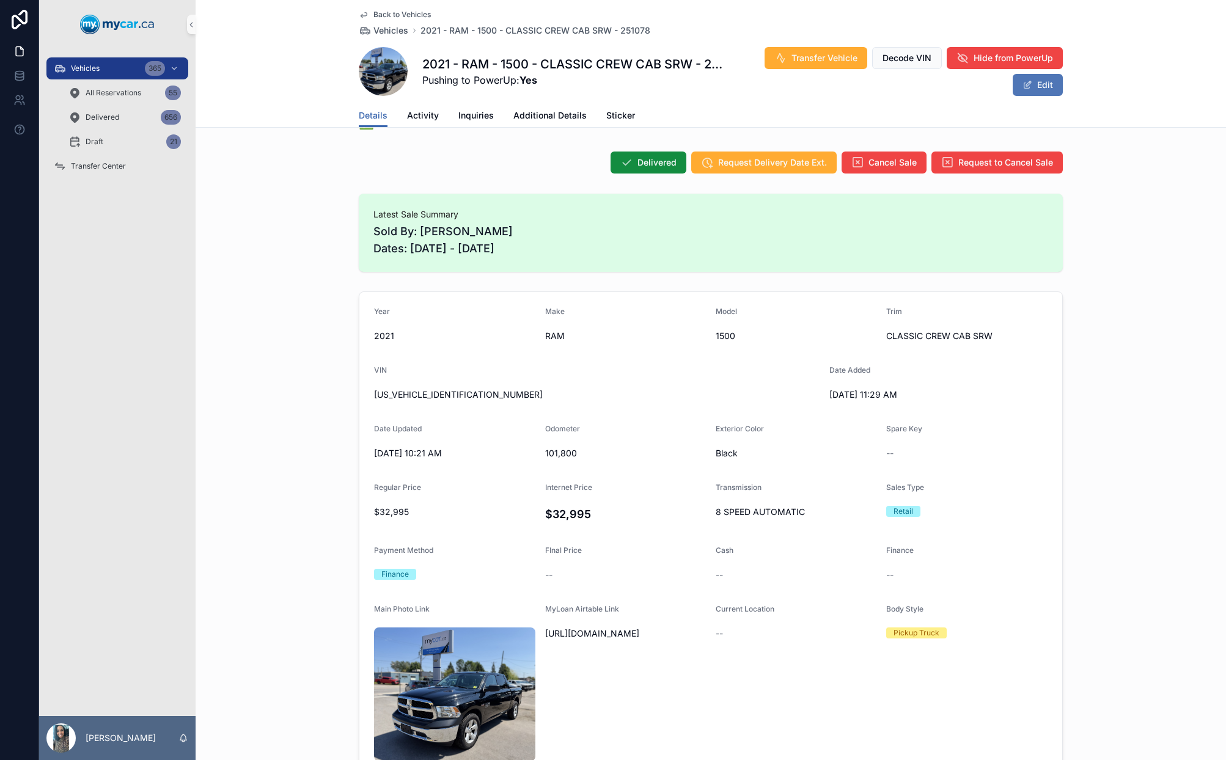
click at [1023, 89] on span "scrollable content" at bounding box center [1028, 85] width 10 height 10
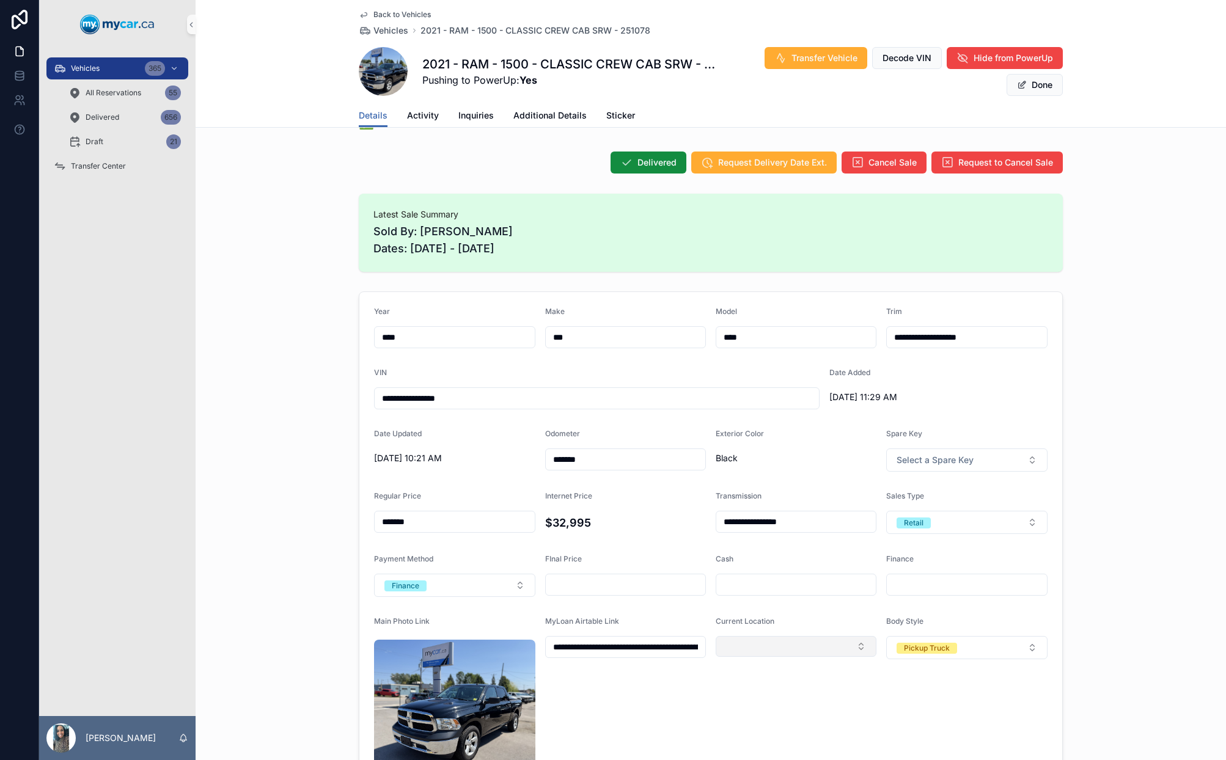
click at [839, 646] on button "Select Button" at bounding box center [796, 646] width 161 height 21
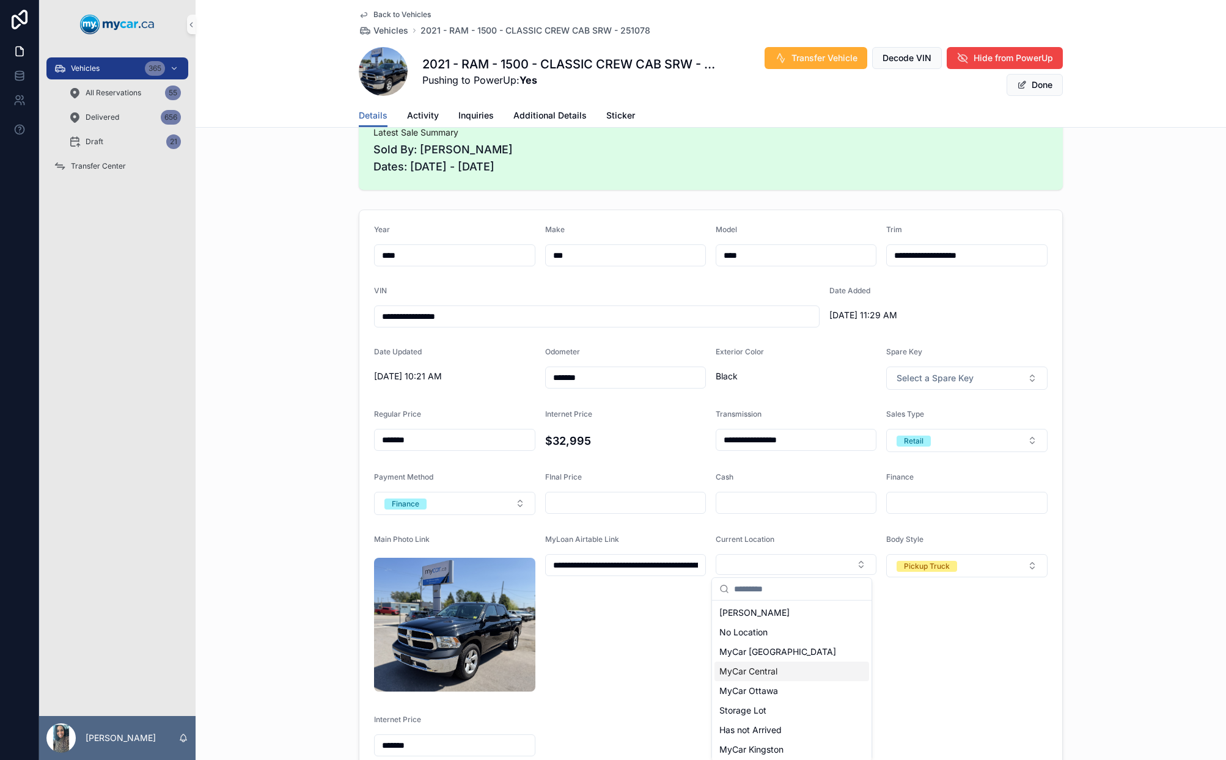
click at [804, 670] on div "MyCar Central" at bounding box center [792, 672] width 155 height 20
click at [1022, 89] on button "Done" at bounding box center [1035, 85] width 56 height 22
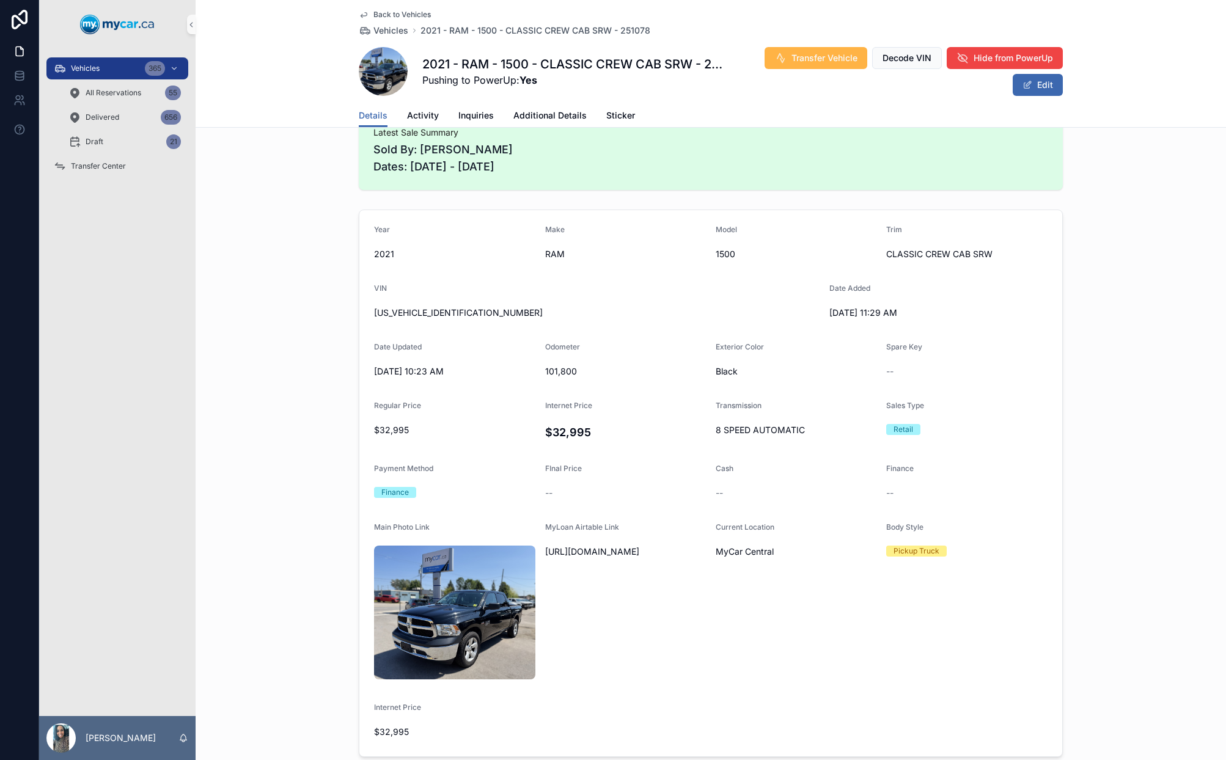
click at [811, 59] on span "Transfer Vehicle" at bounding box center [825, 58] width 66 height 12
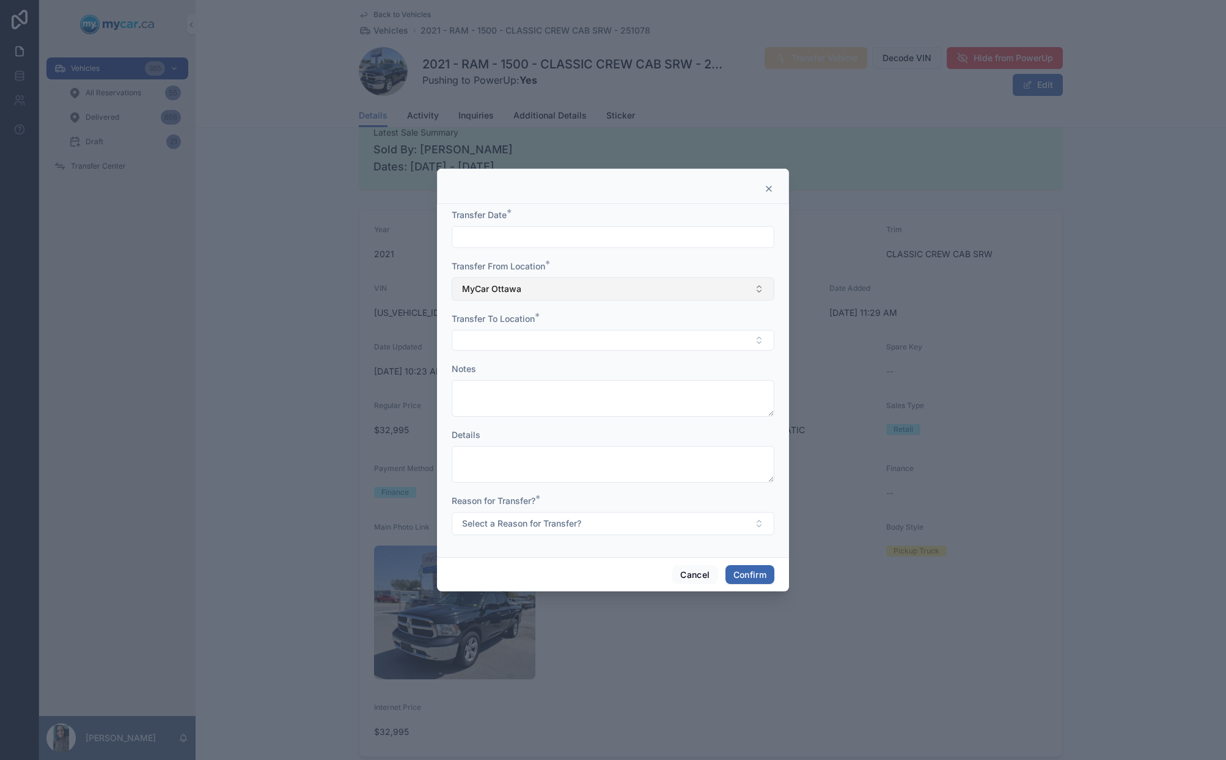
click at [605, 293] on button "MyCar Ottawa" at bounding box center [613, 289] width 323 height 23
click at [94, 23] on div at bounding box center [613, 380] width 1226 height 760
click at [161, 75] on div at bounding box center [613, 380] width 1226 height 760
click at [116, 75] on div at bounding box center [613, 380] width 1226 height 760
click at [704, 581] on button "Cancel" at bounding box center [694, 575] width 45 height 20
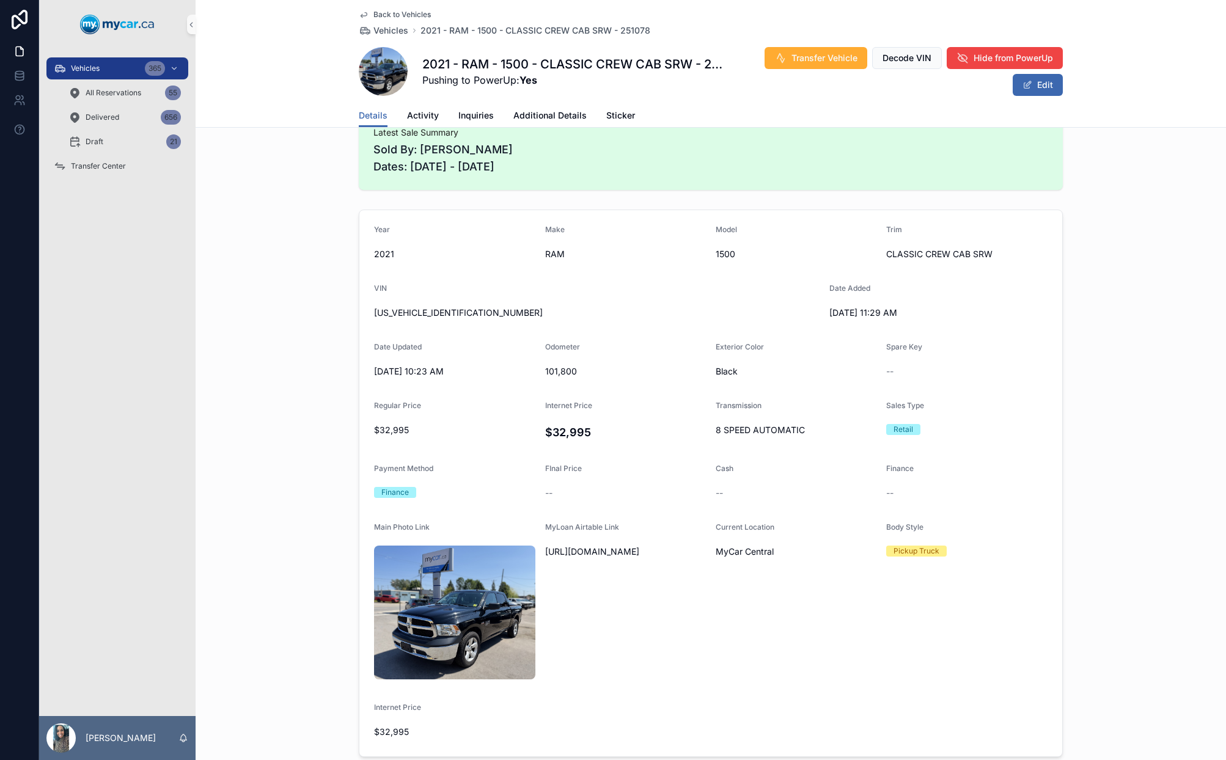
click at [145, 81] on div "All Reservations 55" at bounding box center [125, 93] width 142 height 24
click at [110, 170] on span "Transfer Center" at bounding box center [98, 166] width 55 height 10
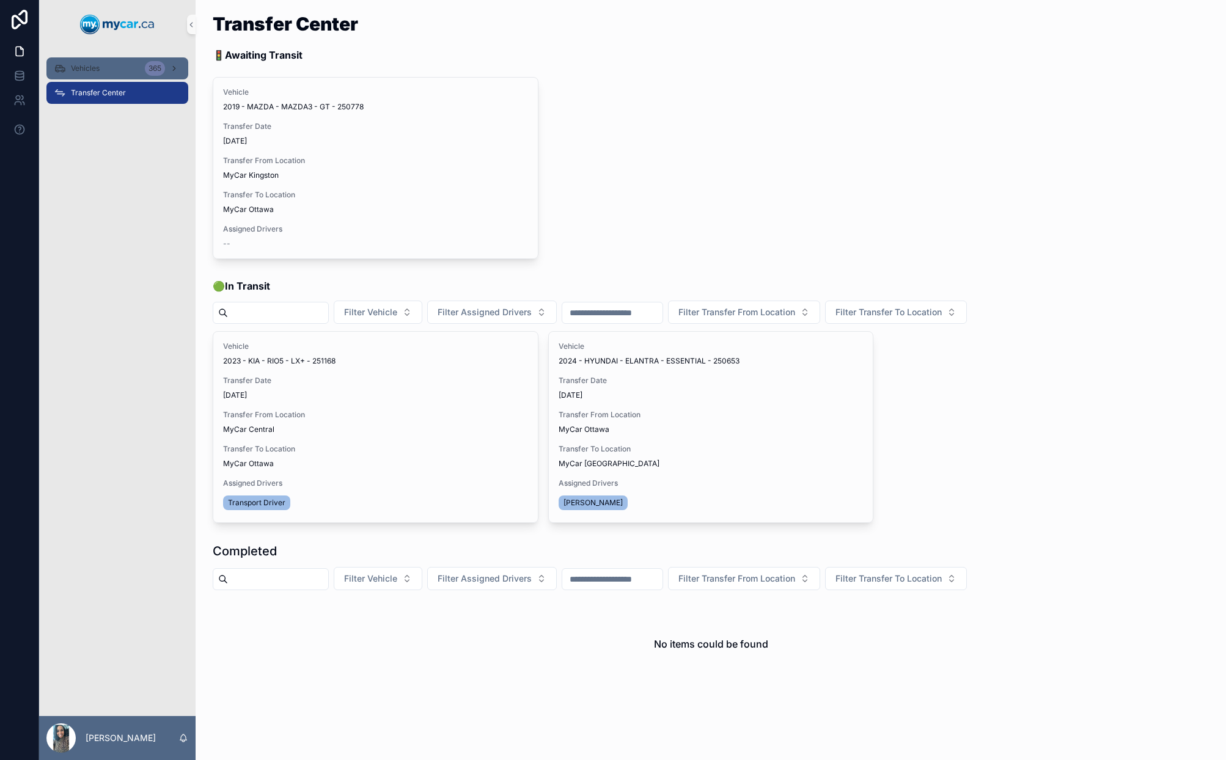
click at [117, 72] on div "Vehicles 365" at bounding box center [117, 69] width 127 height 20
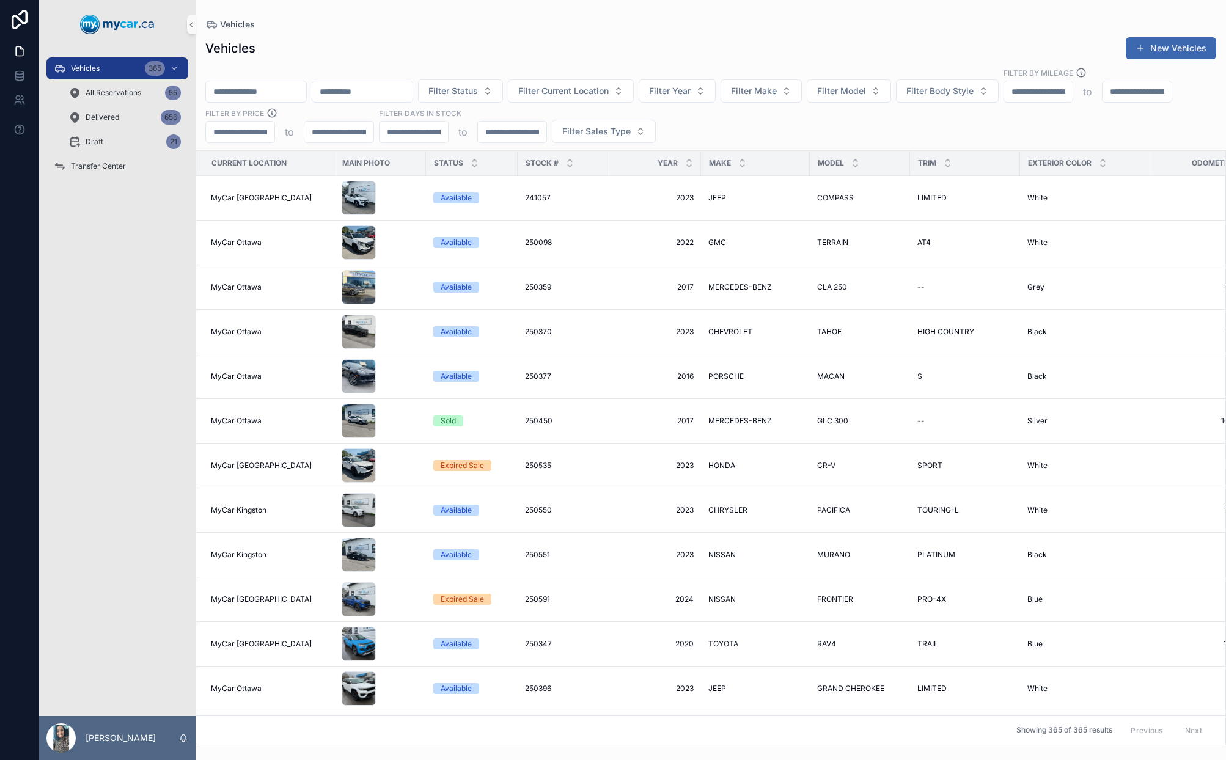
click at [306, 99] on input "scrollable content" at bounding box center [256, 91] width 100 height 17
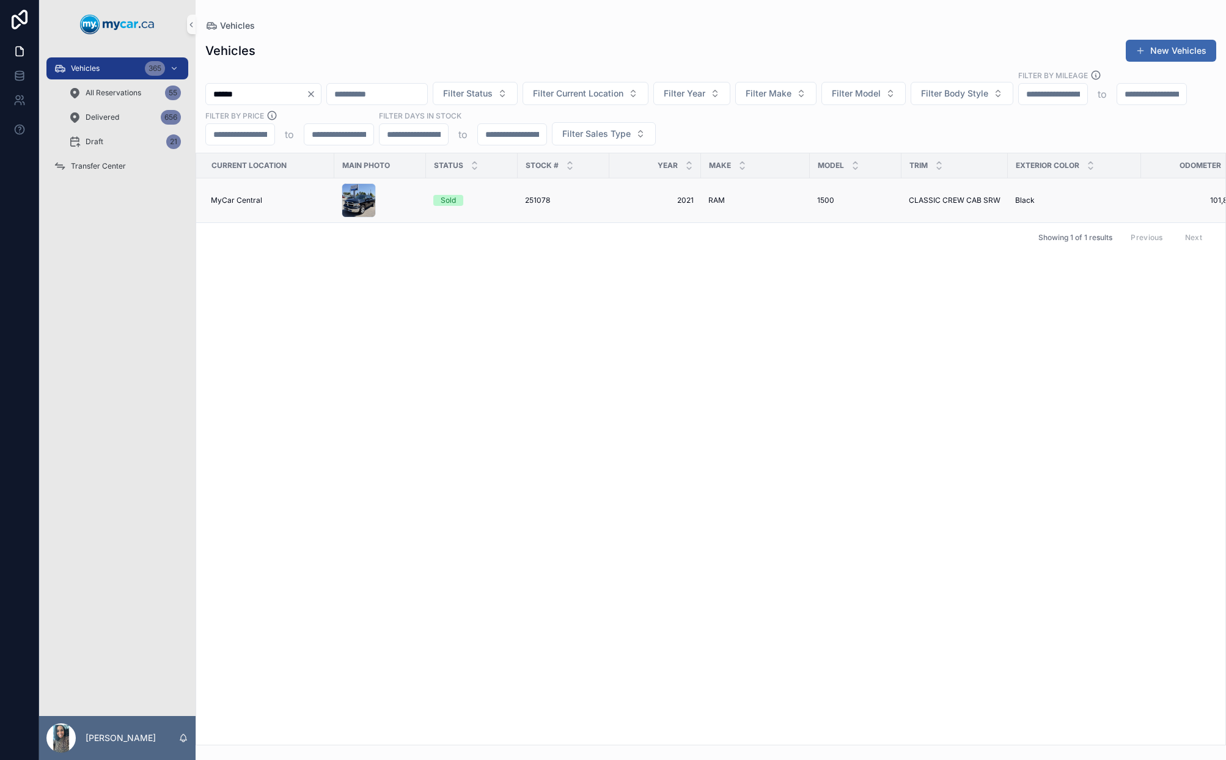
type input "******"
click at [544, 196] on span "251078" at bounding box center [537, 201] width 25 height 10
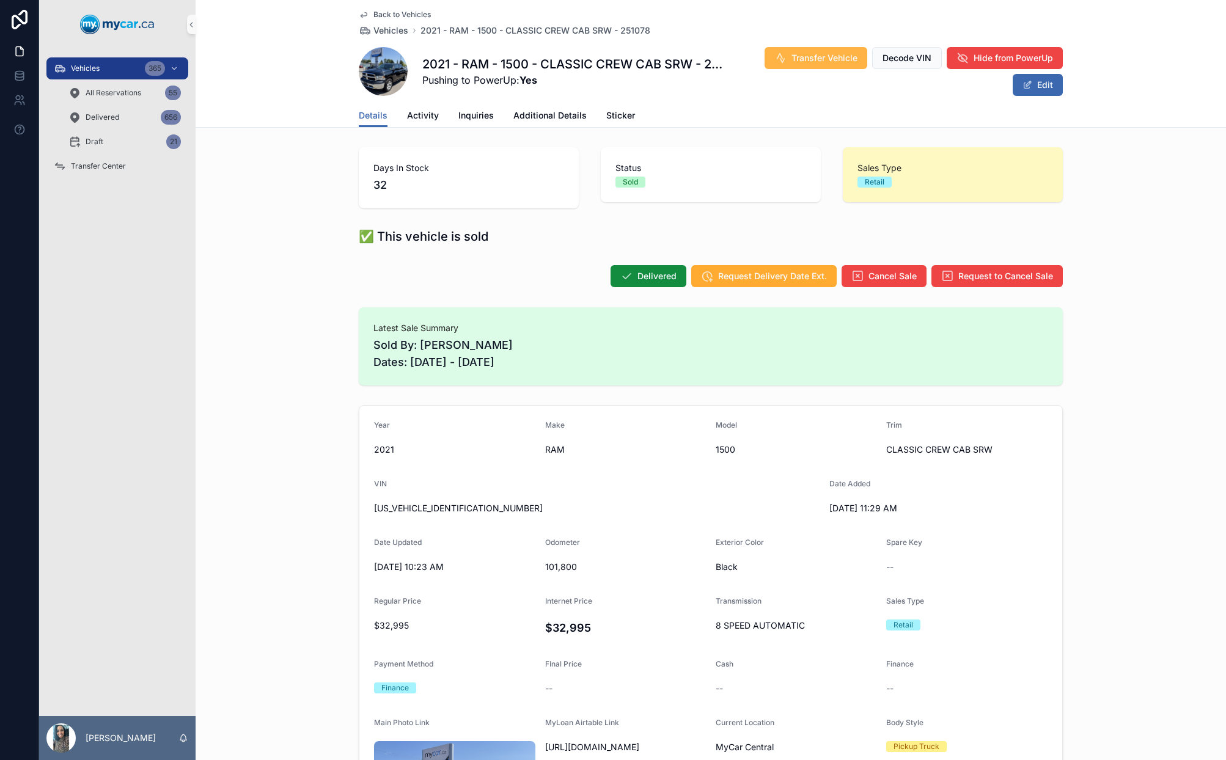
click at [803, 58] on span "Transfer Vehicle" at bounding box center [825, 58] width 66 height 12
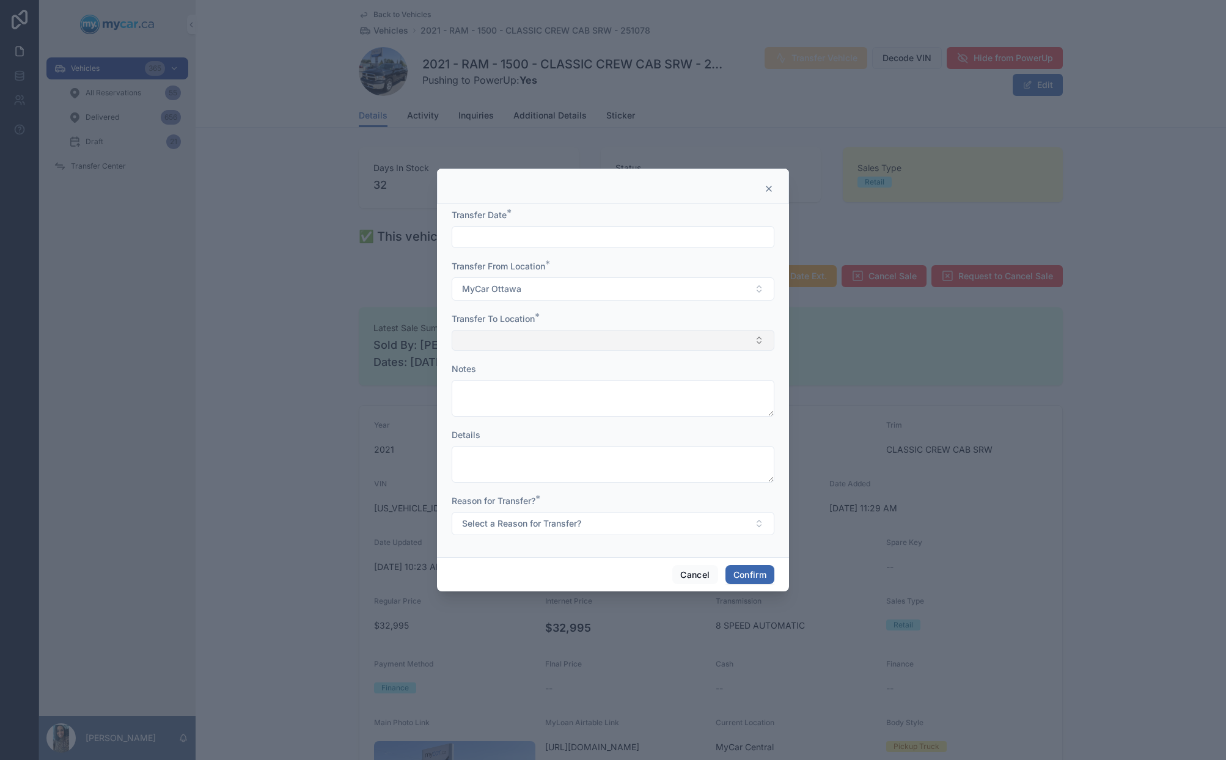
click at [498, 340] on button "Select Button" at bounding box center [613, 340] width 323 height 21
click at [524, 448] on div "MyCar Central" at bounding box center [613, 448] width 317 height 20
click at [532, 234] on input "text" at bounding box center [613, 235] width 322 height 17
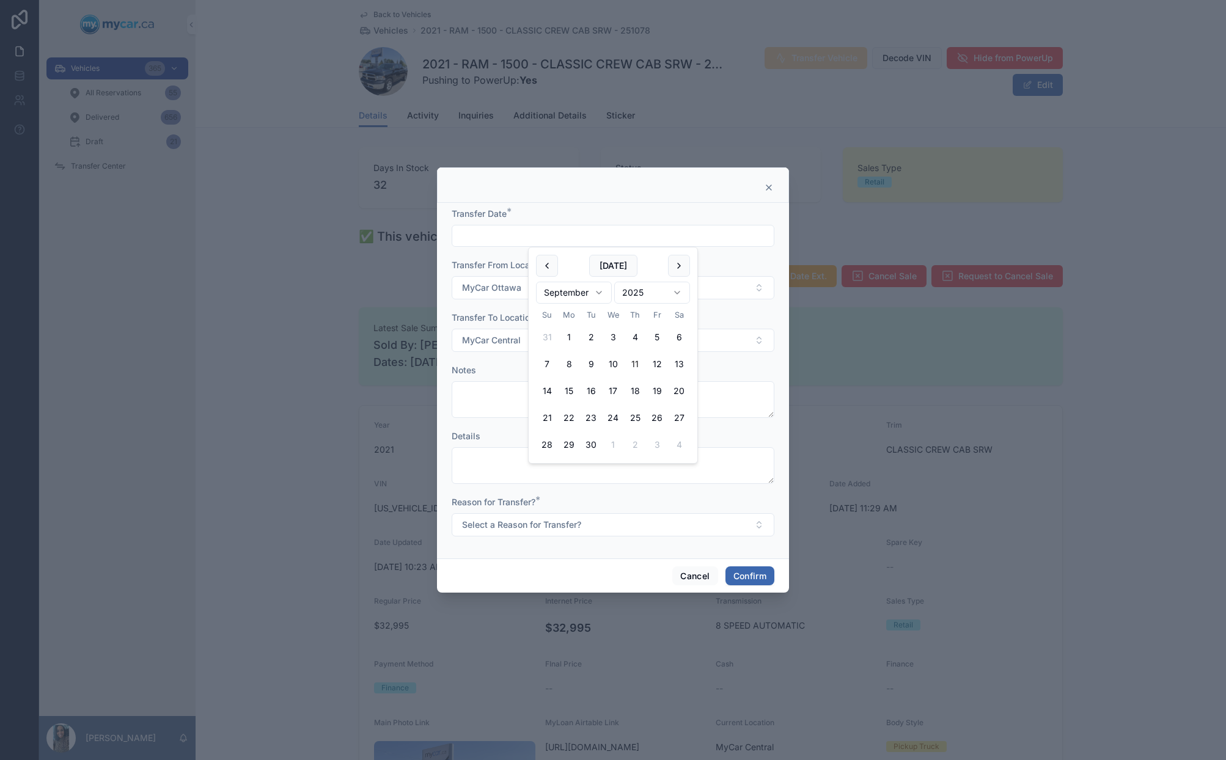
click at [636, 370] on button "11" at bounding box center [635, 364] width 22 height 22
type input "*********"
click at [509, 515] on button "Select a Reason for Transfer?" at bounding box center [613, 525] width 323 height 23
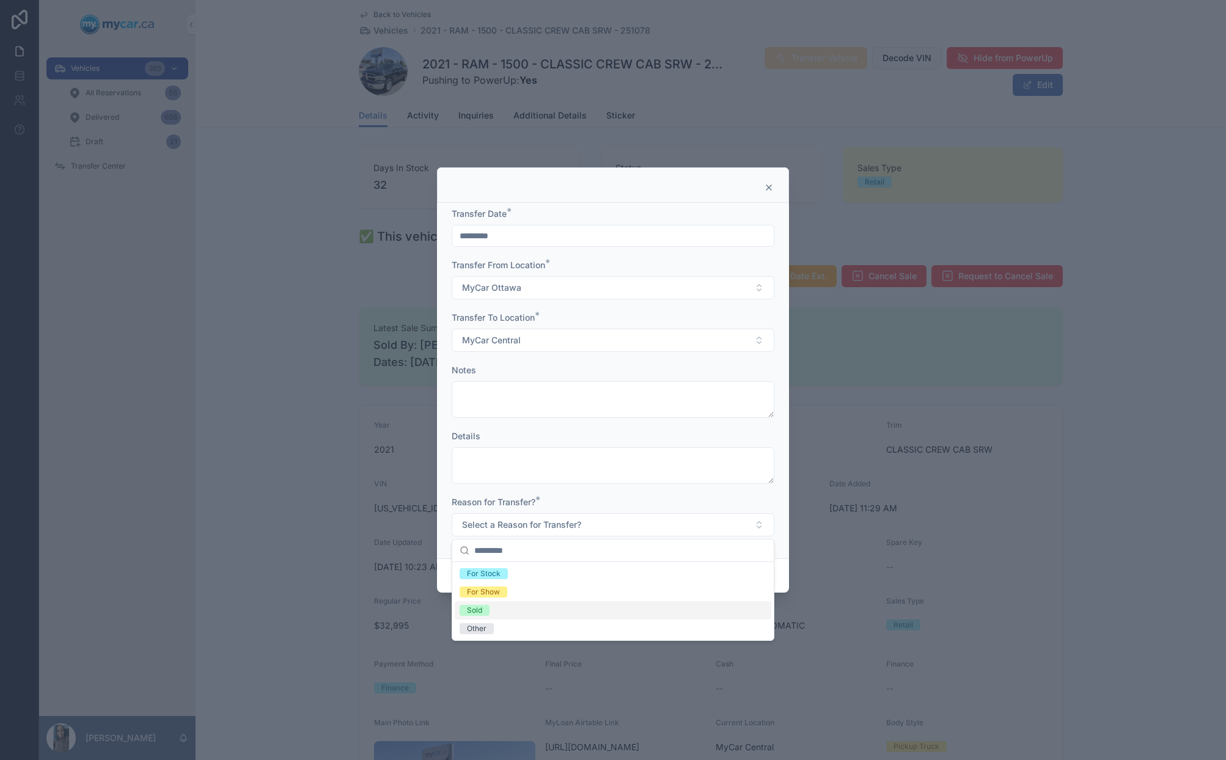
click at [532, 608] on div "Sold" at bounding box center [613, 611] width 317 height 18
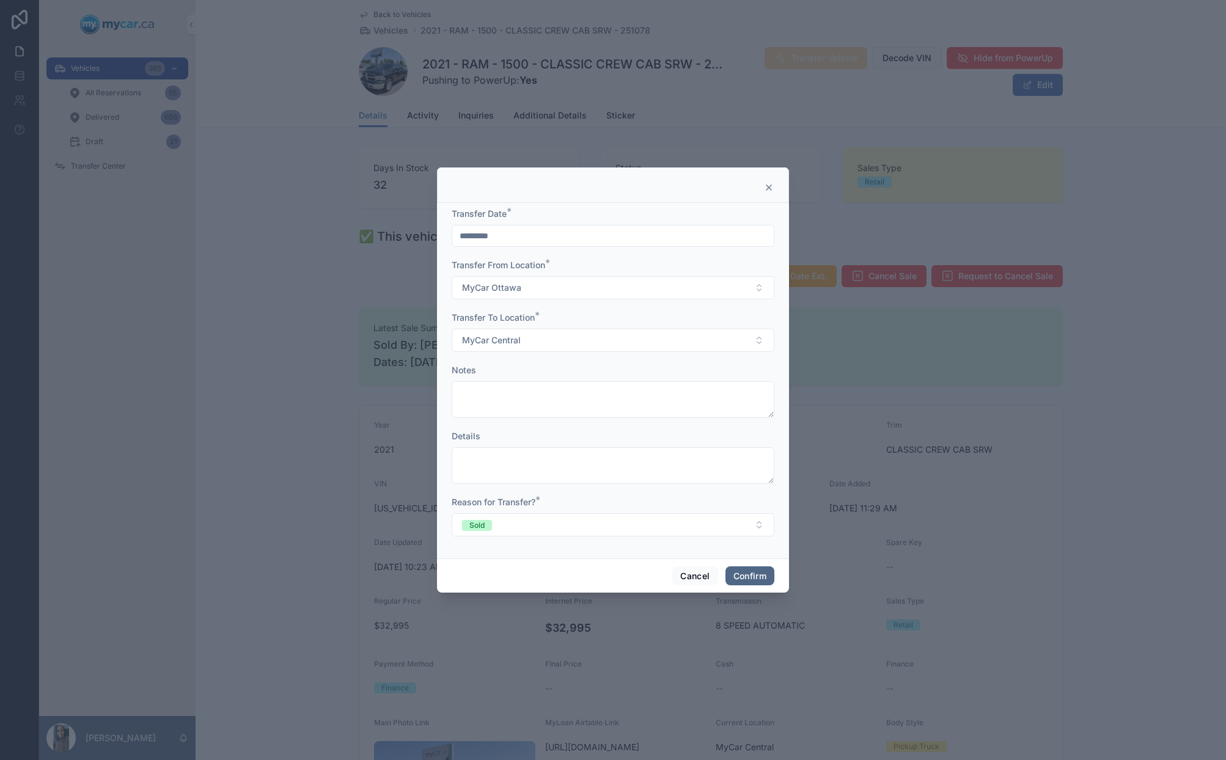
click at [754, 578] on button "Confirm" at bounding box center [750, 577] width 49 height 20
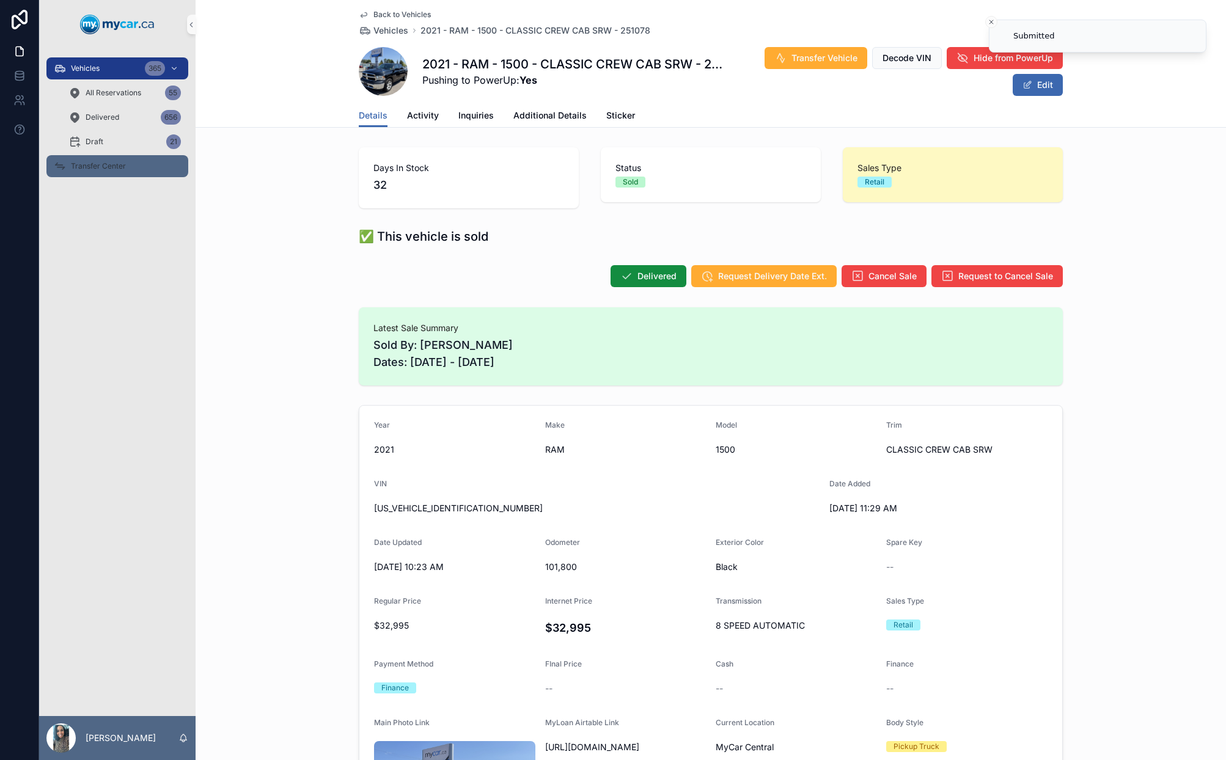
click at [95, 160] on div "Transfer Center" at bounding box center [117, 166] width 127 height 20
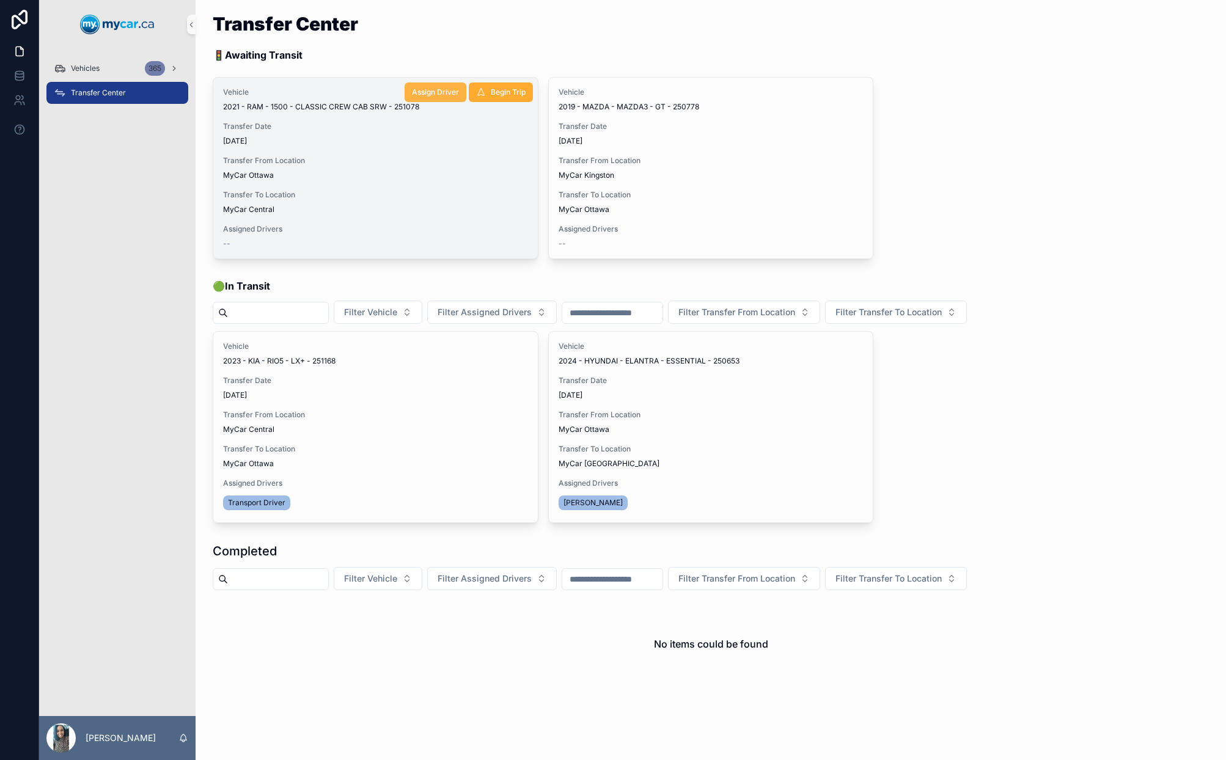
click at [444, 90] on span "Assign Driver" at bounding box center [435, 92] width 47 height 10
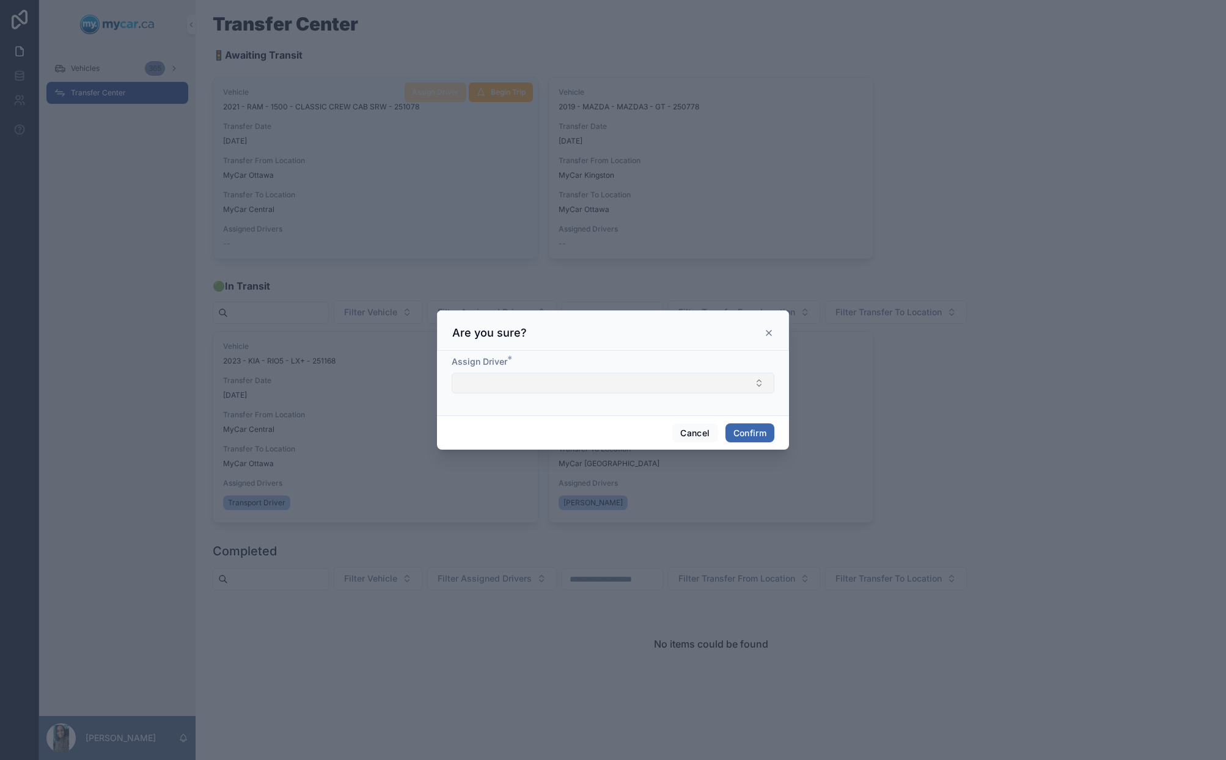
drag, startPoint x: 575, startPoint y: 375, endPoint x: 580, endPoint y: 389, distance: 15.7
click at [575, 382] on button "Select Button" at bounding box center [613, 383] width 323 height 21
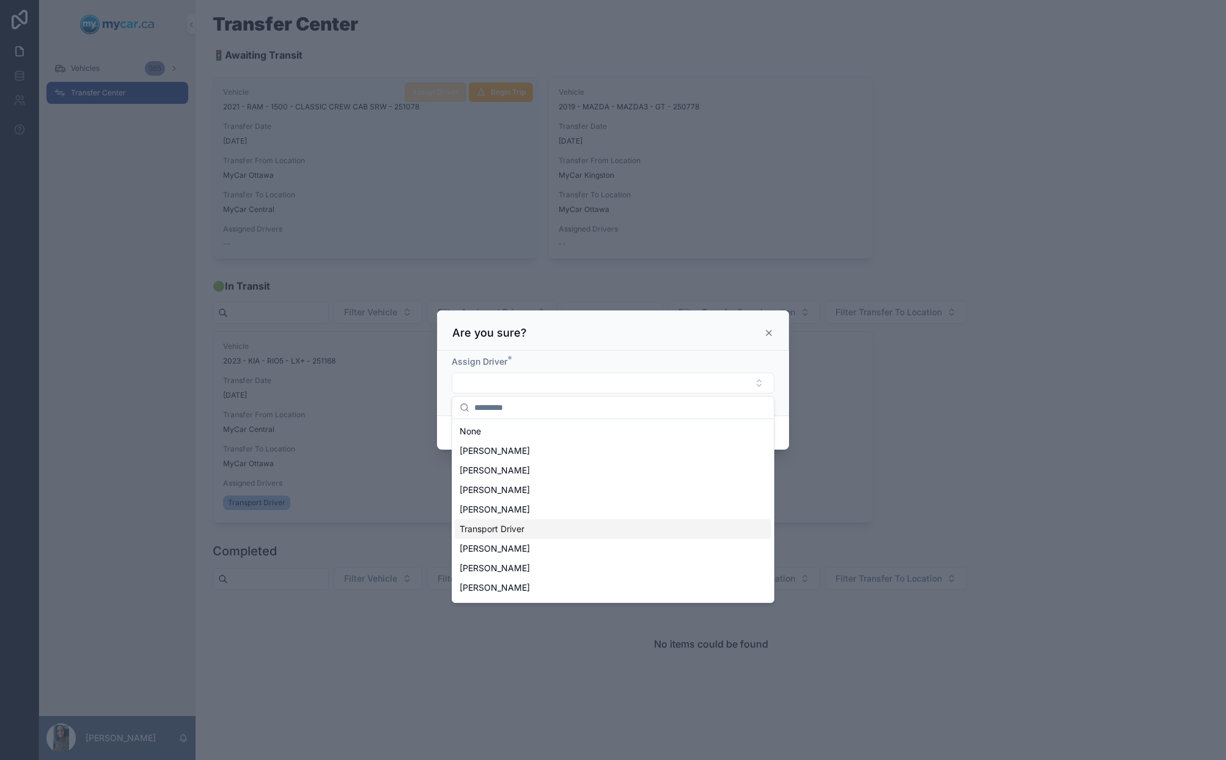
click at [578, 533] on div "Transport Driver" at bounding box center [613, 530] width 317 height 20
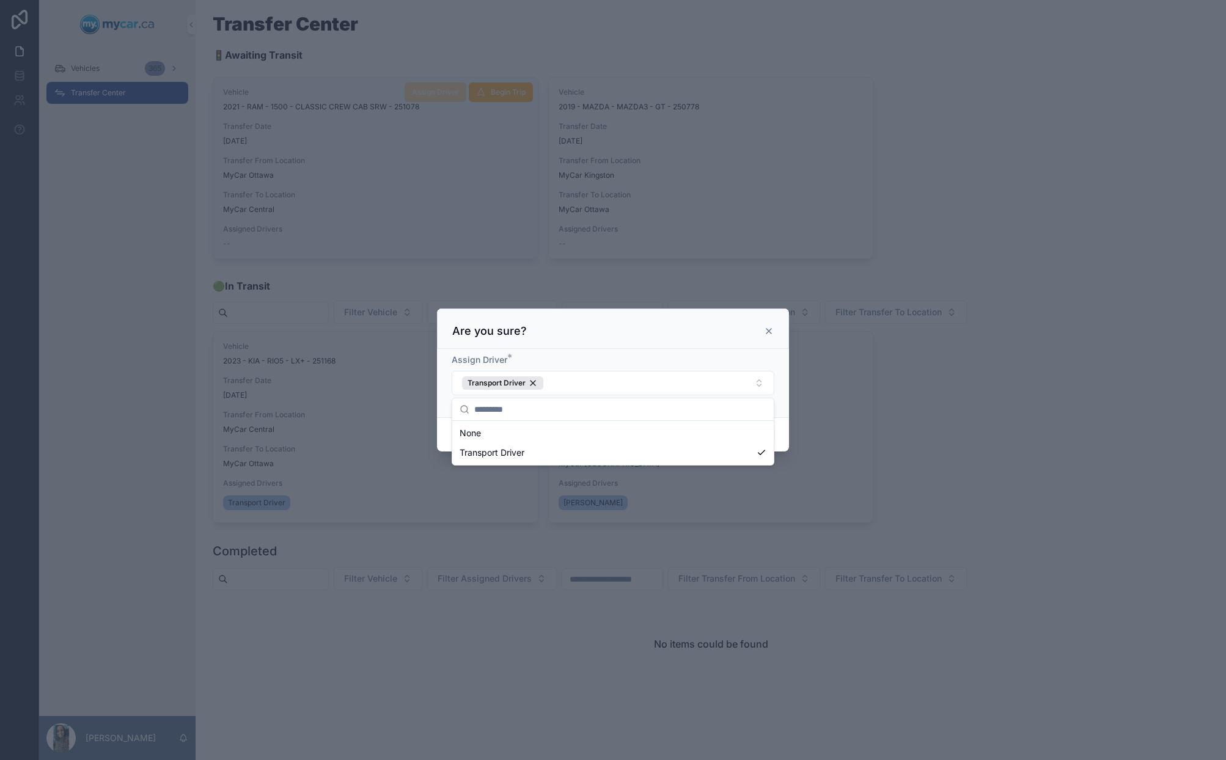
click at [778, 415] on div "Assign Driver * Transport Driver" at bounding box center [613, 383] width 352 height 68
click at [754, 436] on button "Confirm" at bounding box center [750, 435] width 49 height 20
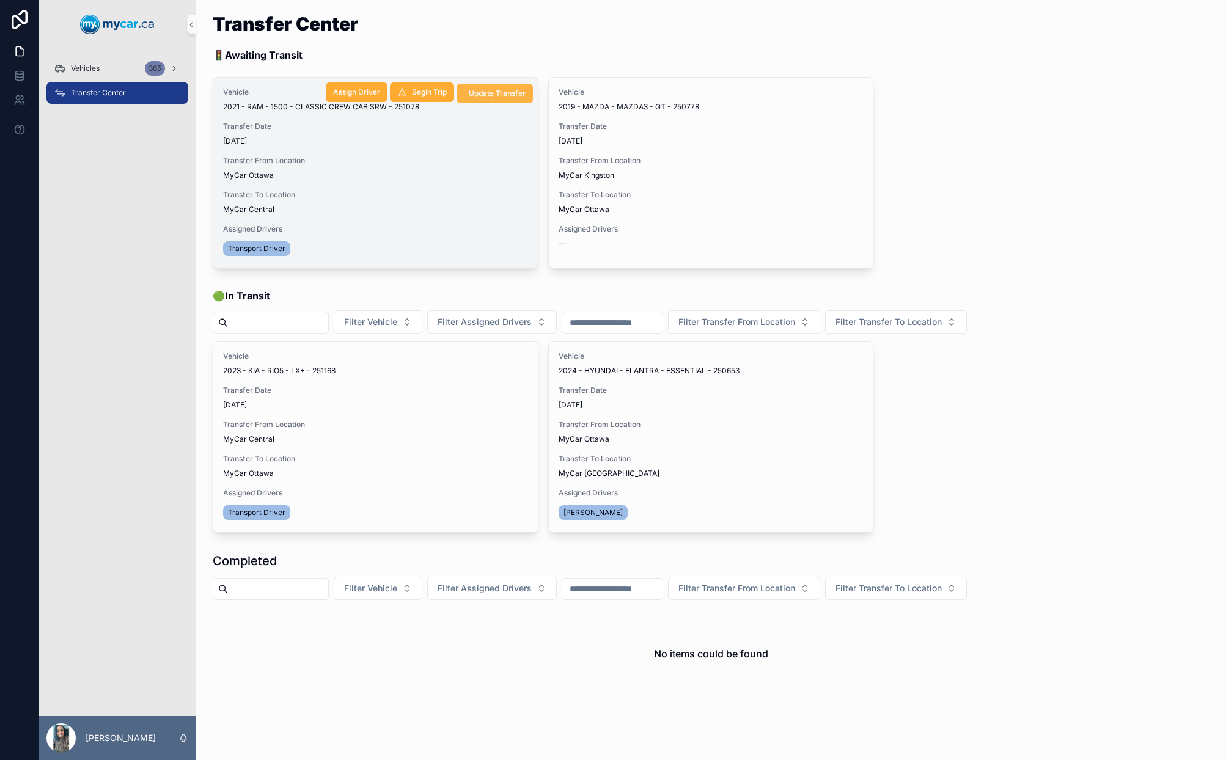
click at [503, 97] on span "Update Transfer" at bounding box center [497, 94] width 57 height 10
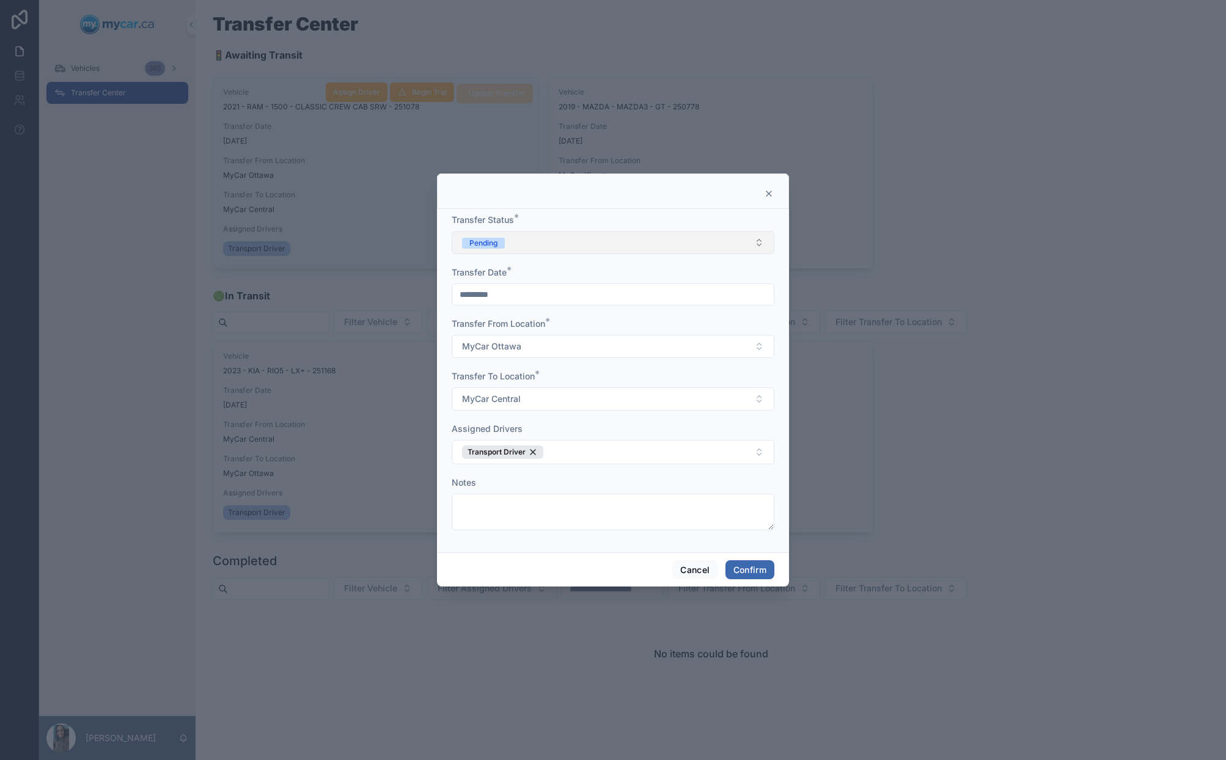
click at [567, 232] on button "Pending" at bounding box center [613, 242] width 323 height 23
click at [540, 307] on div "In Transit" at bounding box center [613, 310] width 317 height 18
click at [744, 570] on button "Confirm" at bounding box center [750, 571] width 49 height 20
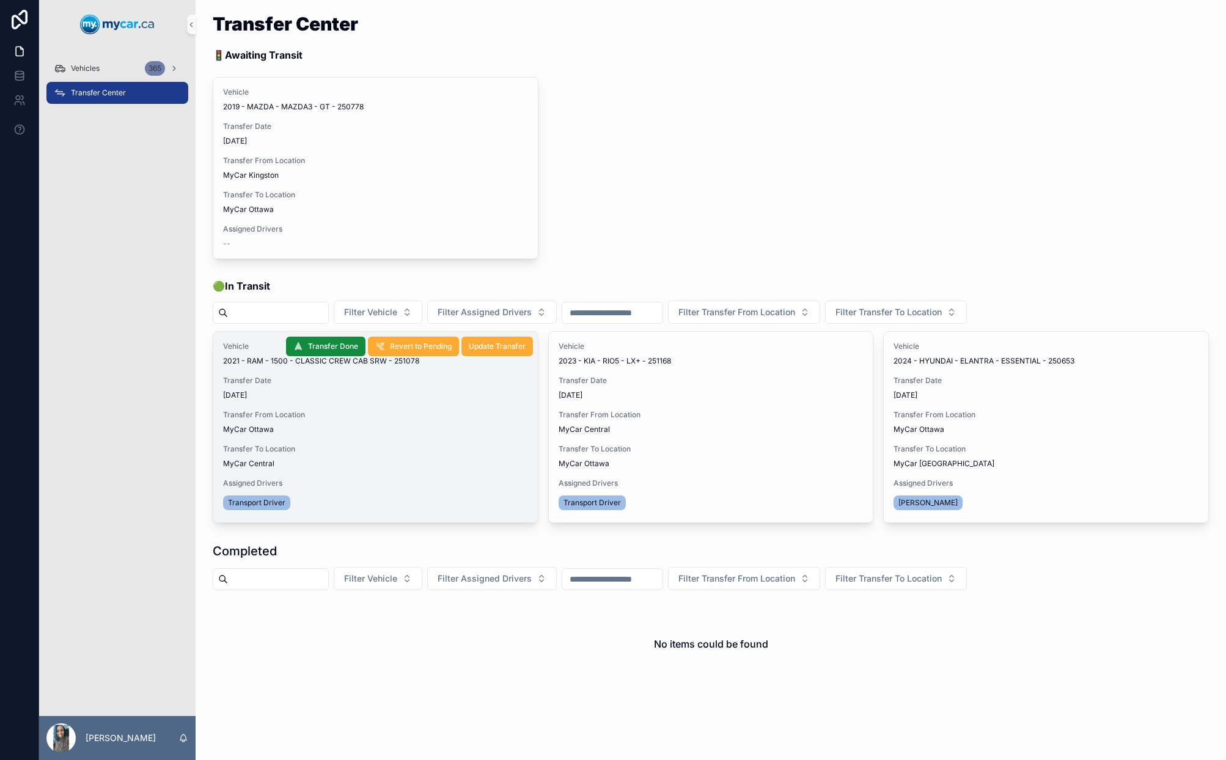
click at [422, 459] on div "MyCar Central" at bounding box center [375, 464] width 305 height 10
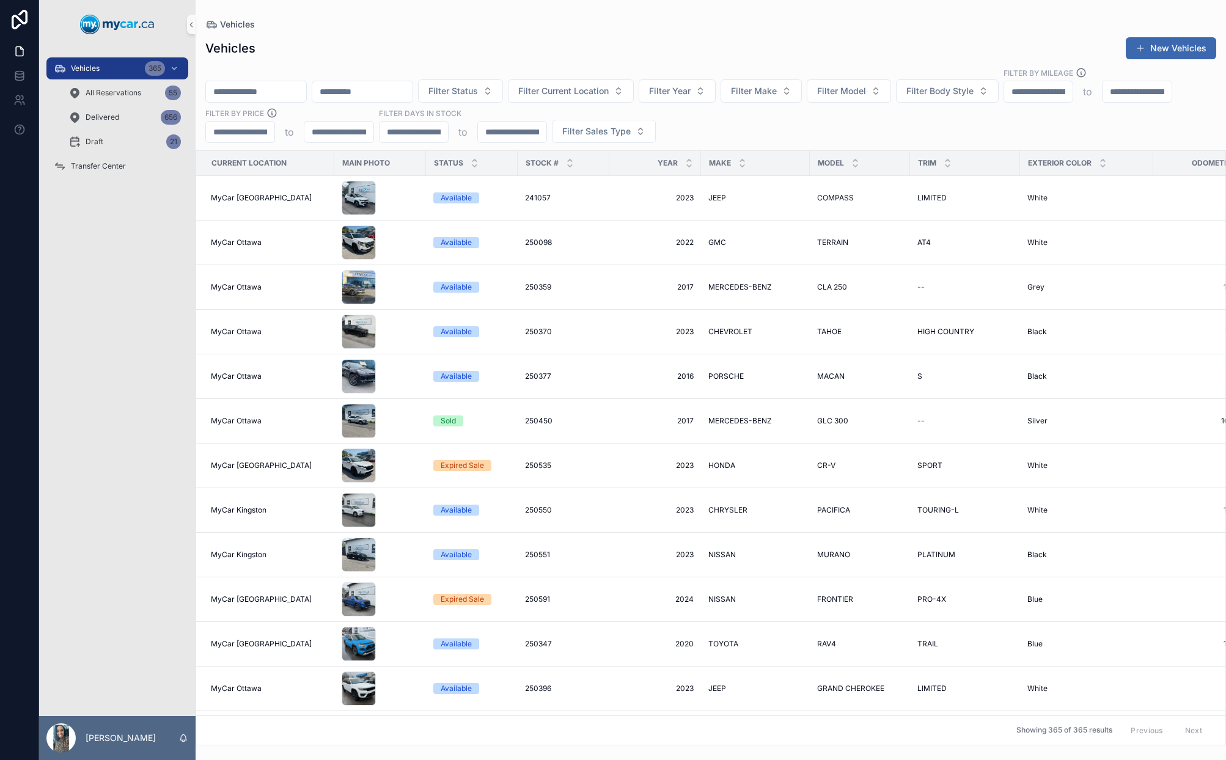
click at [286, 82] on div "scrollable content" at bounding box center [255, 92] width 101 height 22
click at [276, 96] on input "scrollable content" at bounding box center [256, 91] width 100 height 17
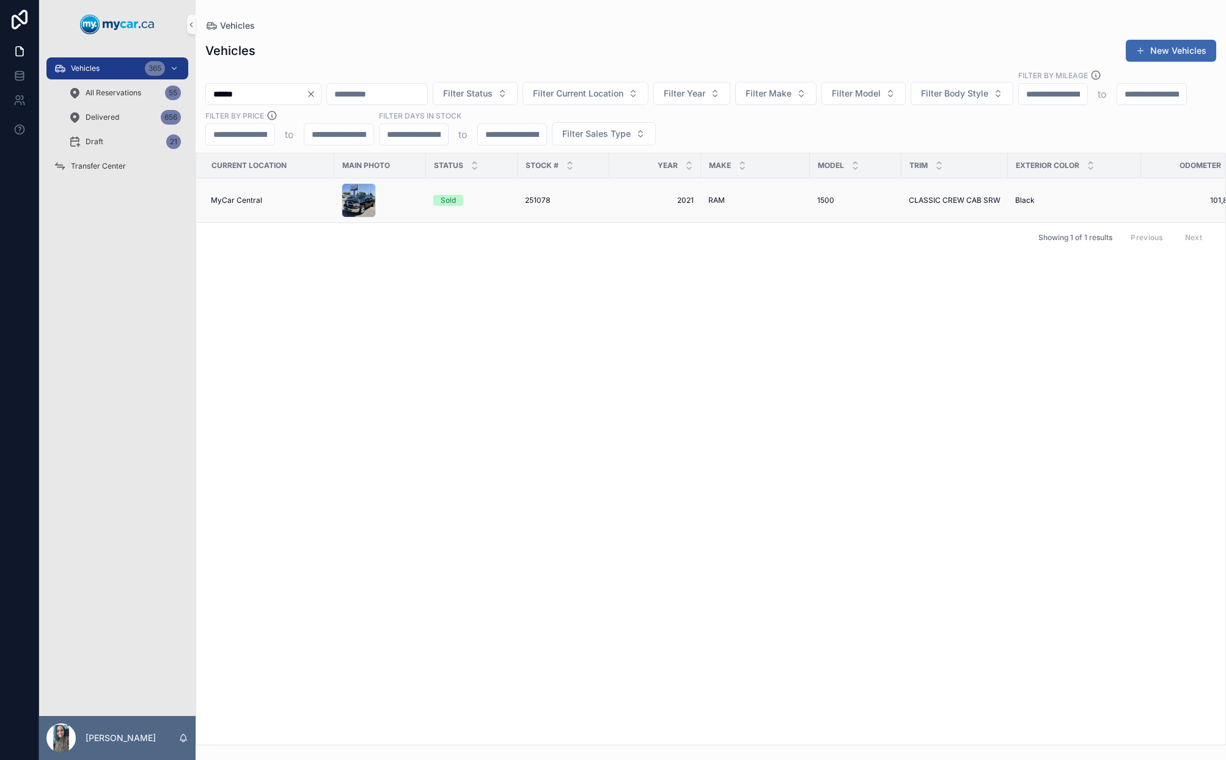
type input "******"
click at [626, 196] on span "2021" at bounding box center [655, 201] width 77 height 10
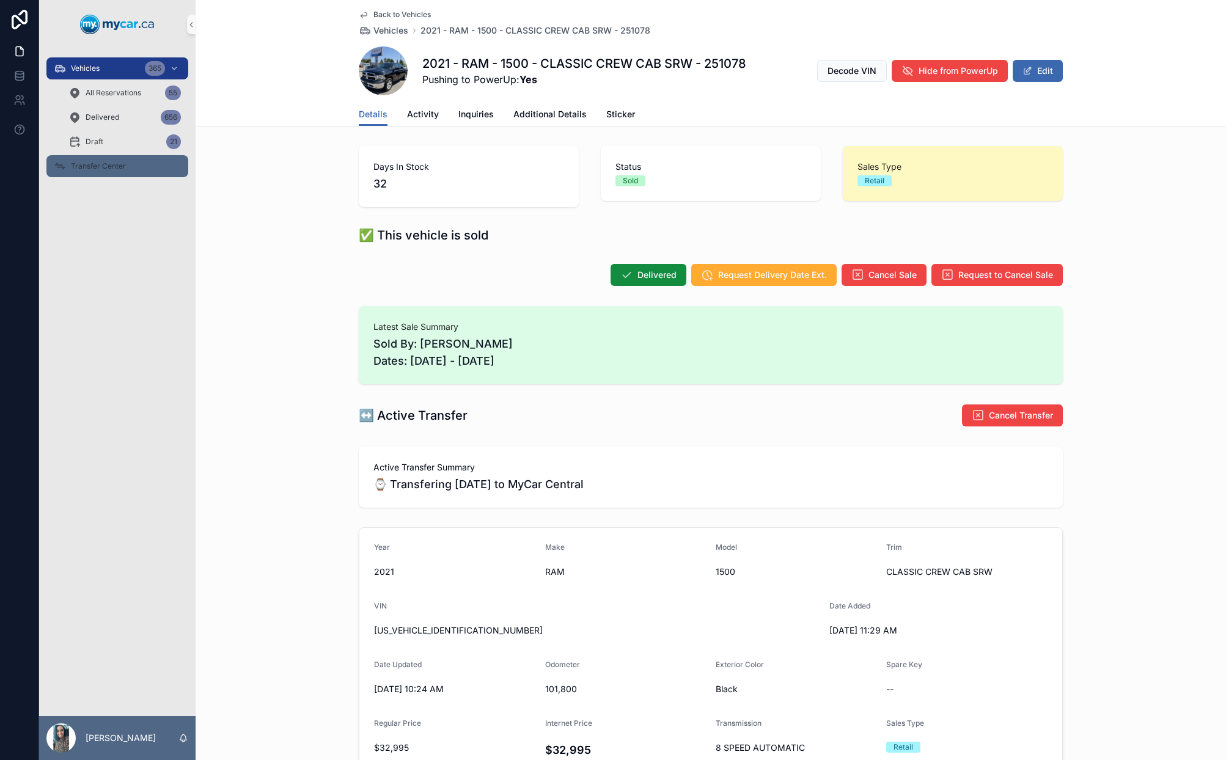
click at [105, 158] on div "Transfer Center" at bounding box center [117, 166] width 127 height 20
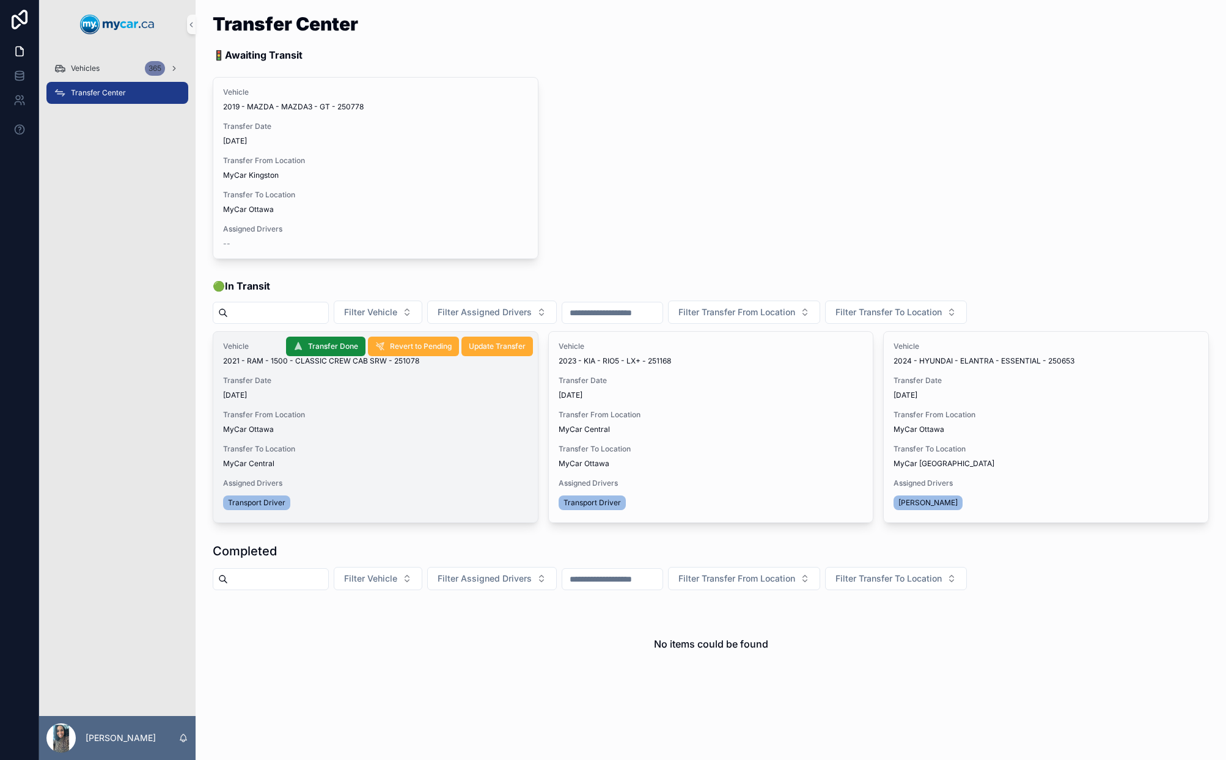
click at [402, 439] on div "Vehicle 2021 - RAM - 1500 - CLASSIC CREW CAB SRW - 251078 Transfer Date [DATE] …" at bounding box center [375, 427] width 325 height 191
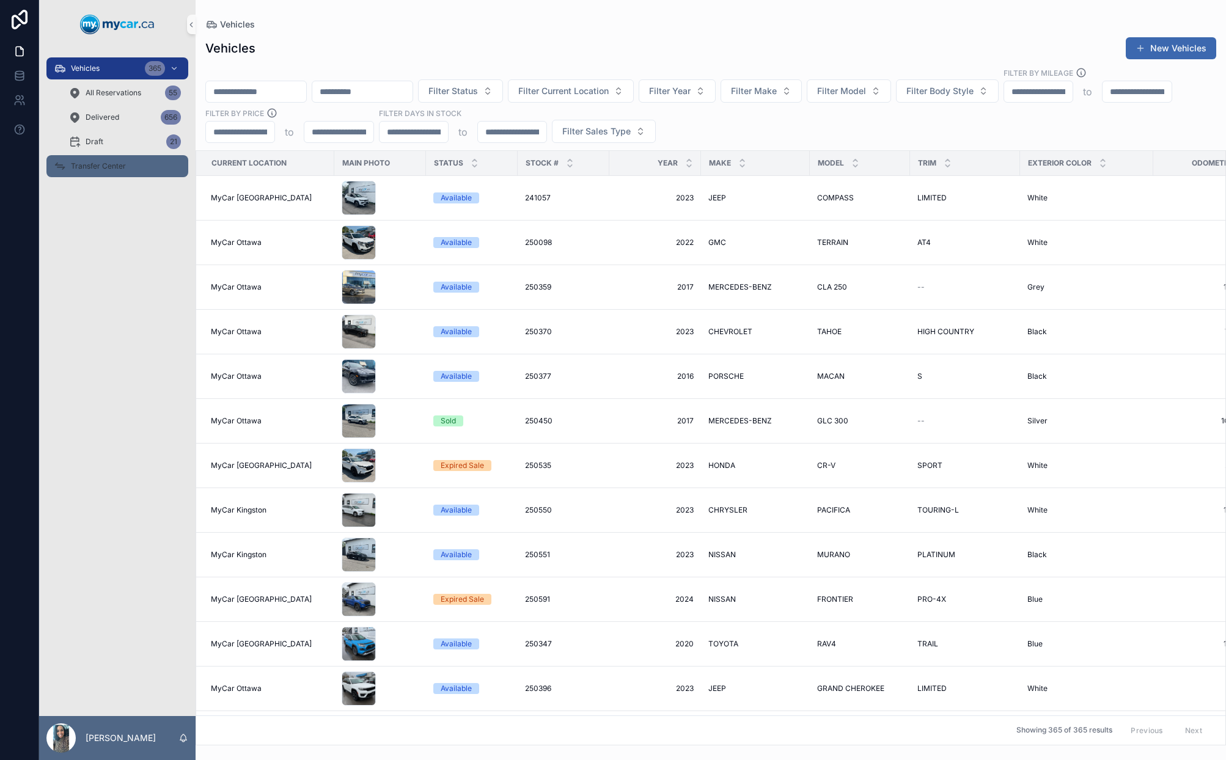
click at [95, 165] on span "Transfer Center" at bounding box center [98, 166] width 55 height 10
